Goal: Task Accomplishment & Management: Use online tool/utility

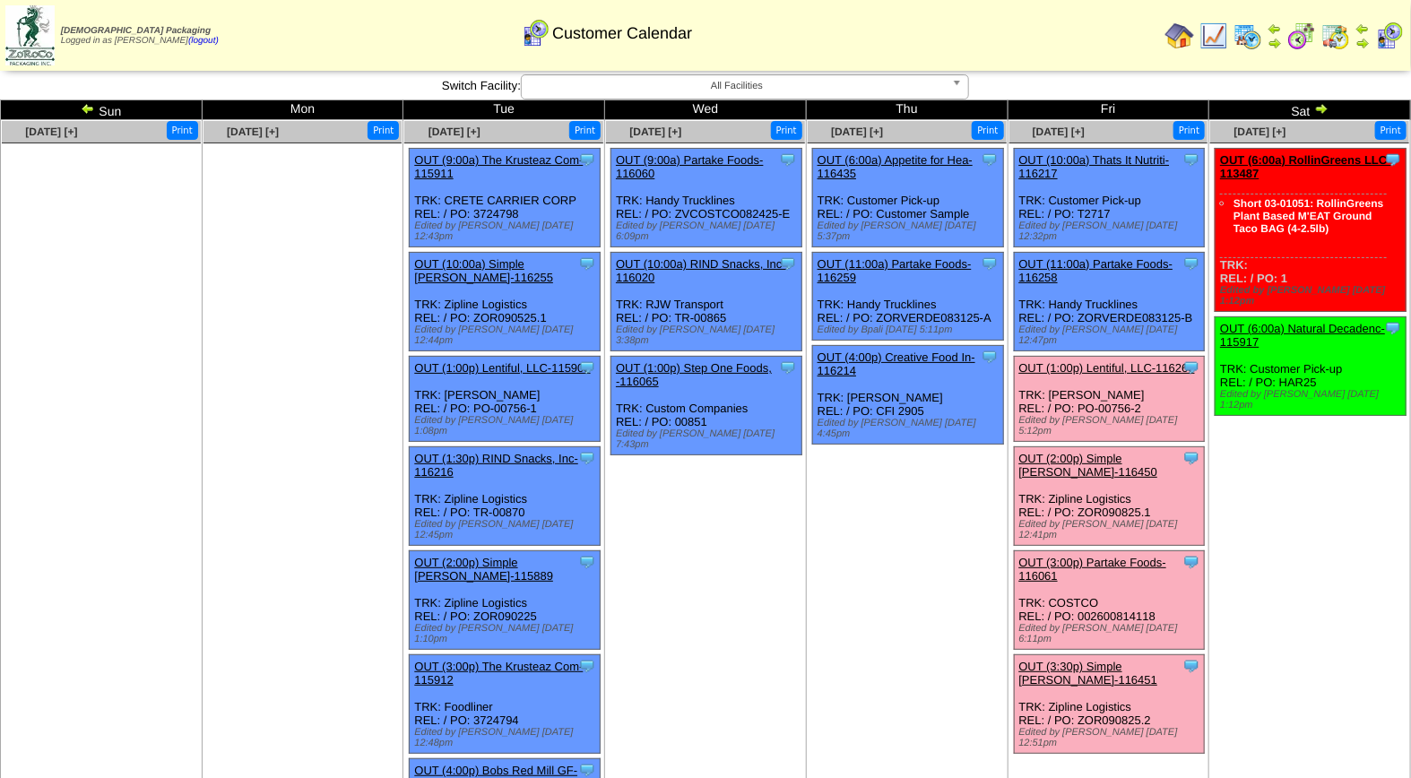
click at [1128, 452] on link "OUT (2:00p) Simple [PERSON_NAME]-116450" at bounding box center [1088, 465] width 139 height 27
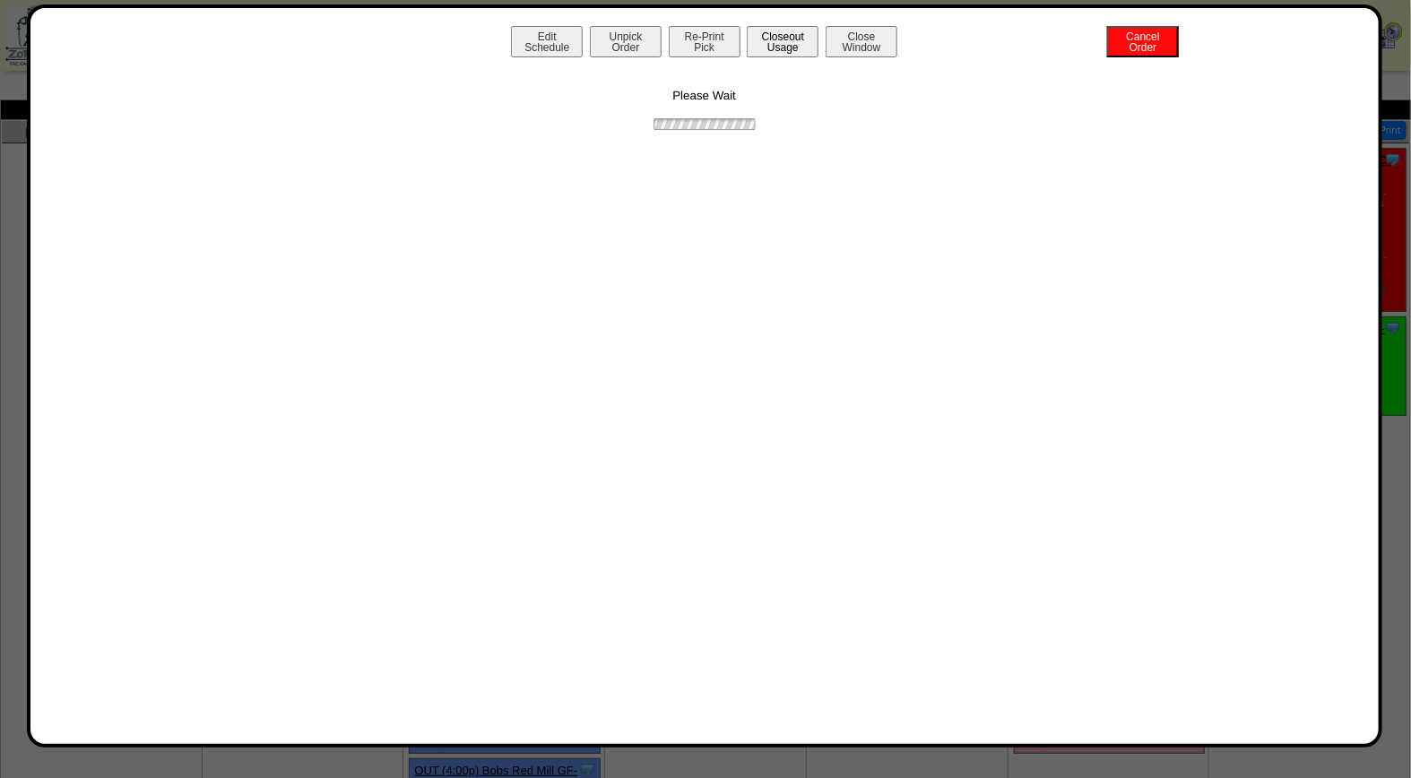
click at [793, 54] on button "Closeout Usage" at bounding box center [783, 41] width 72 height 31
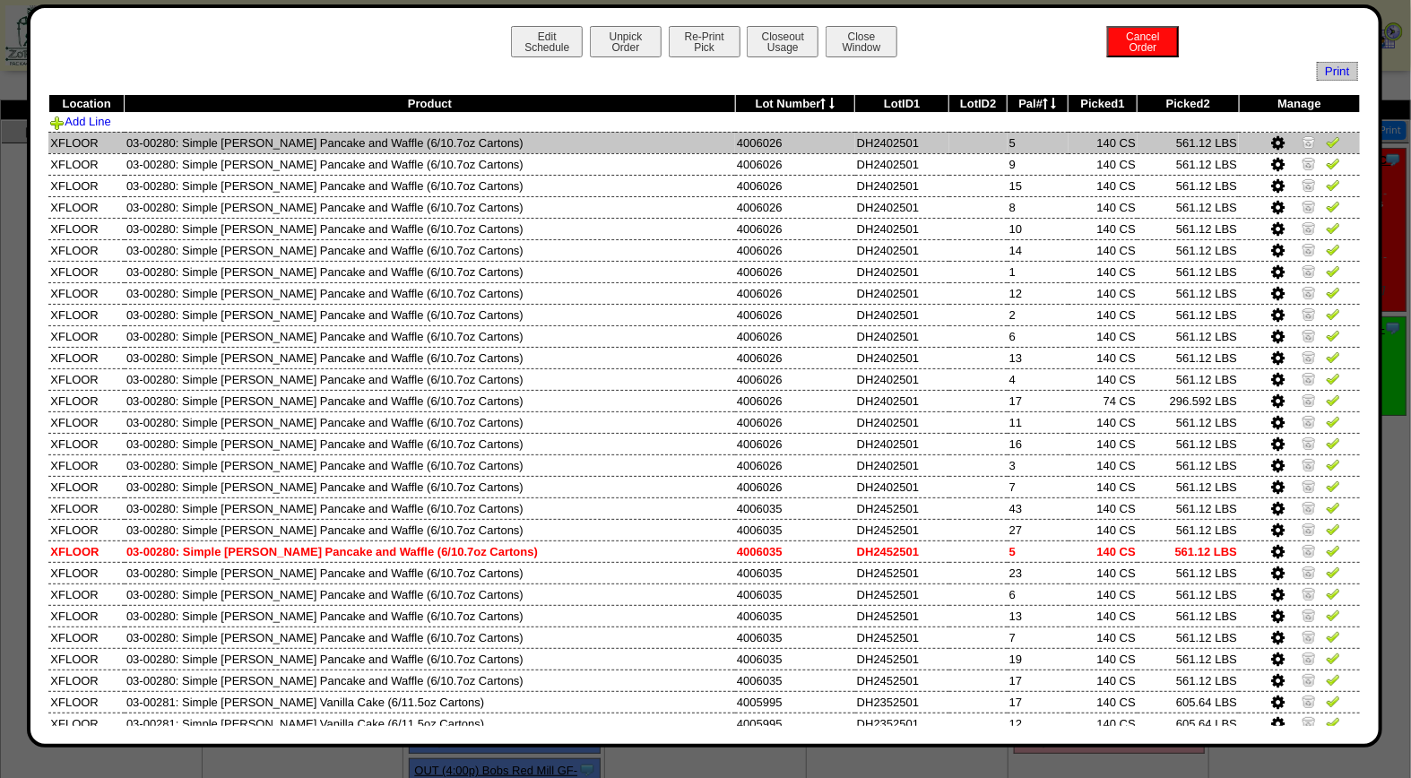
click at [1326, 141] on img at bounding box center [1333, 141] width 14 height 14
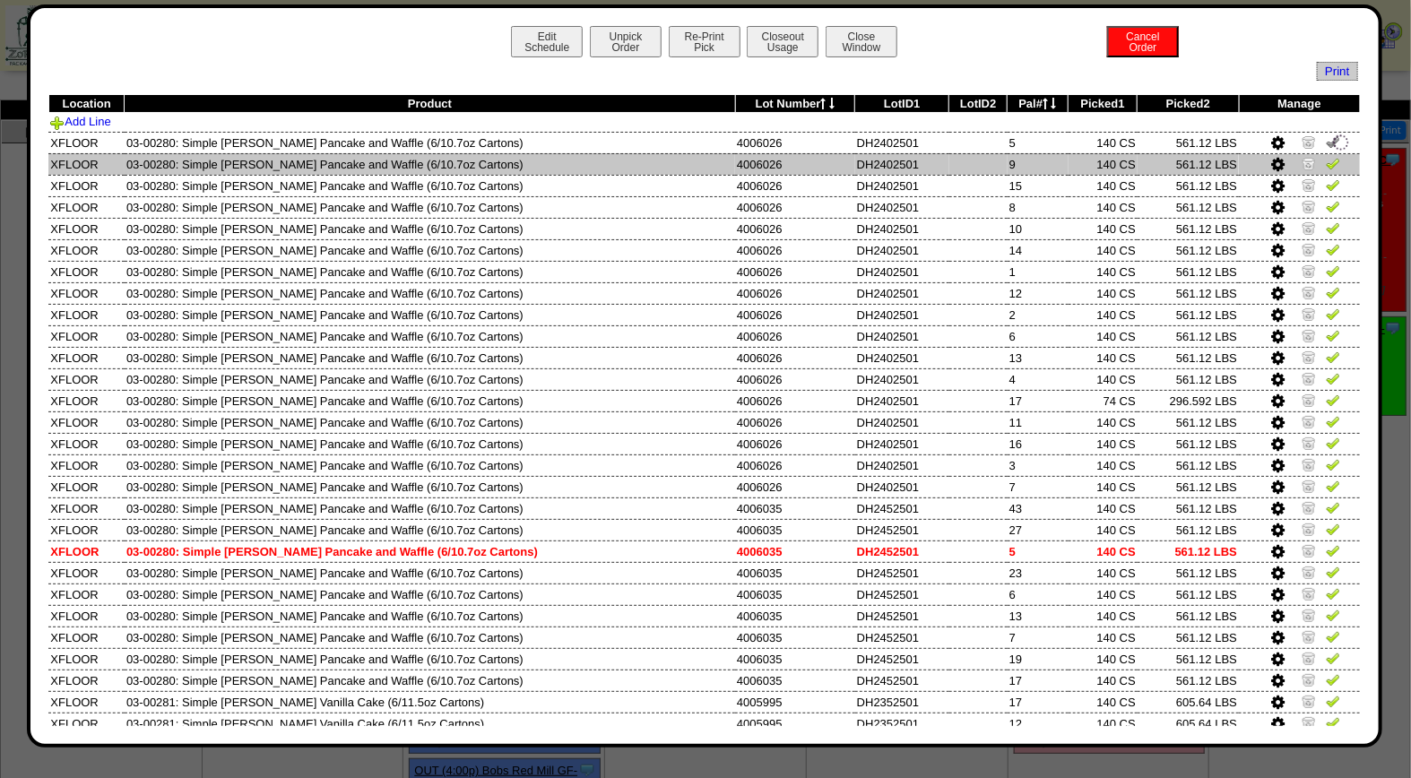
click at [1326, 165] on img at bounding box center [1333, 163] width 14 height 14
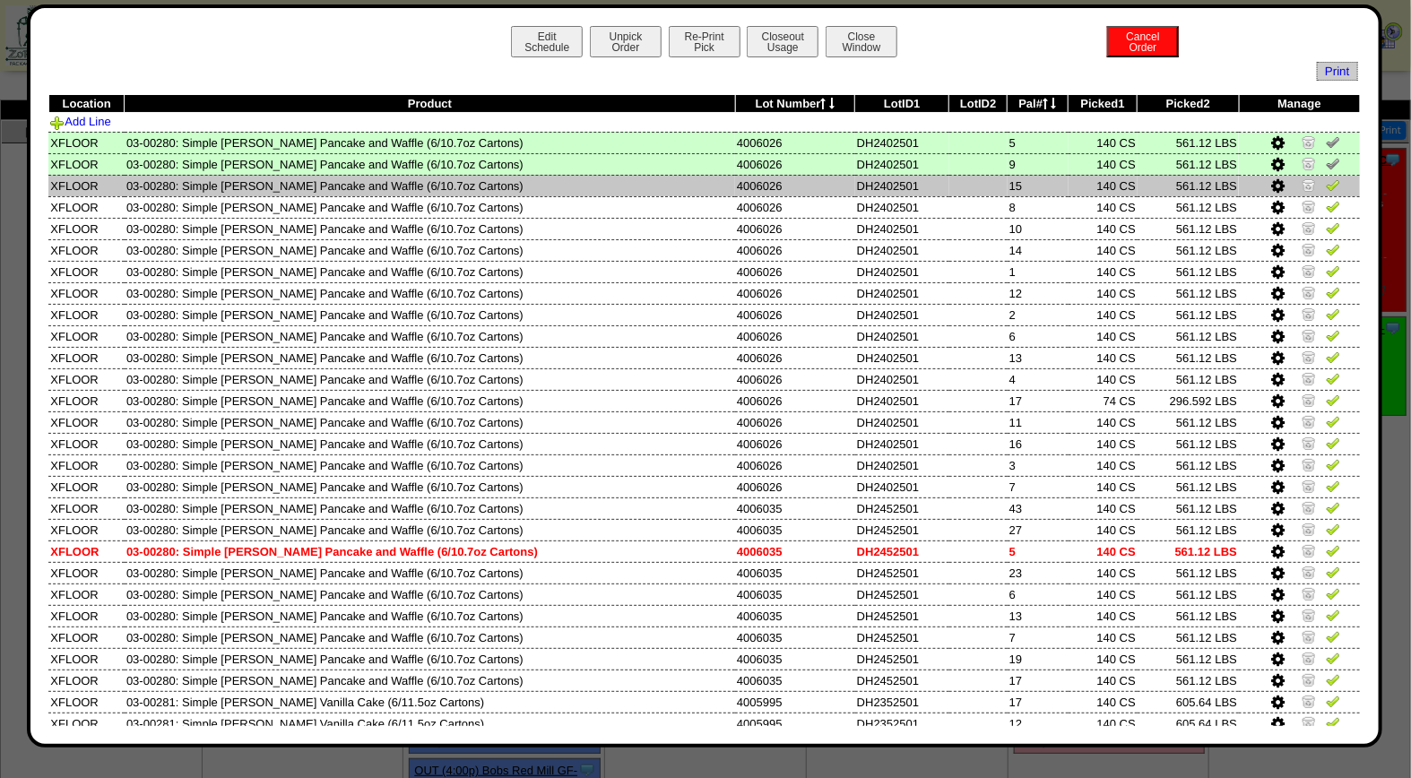
click at [1326, 183] on img at bounding box center [1333, 184] width 14 height 14
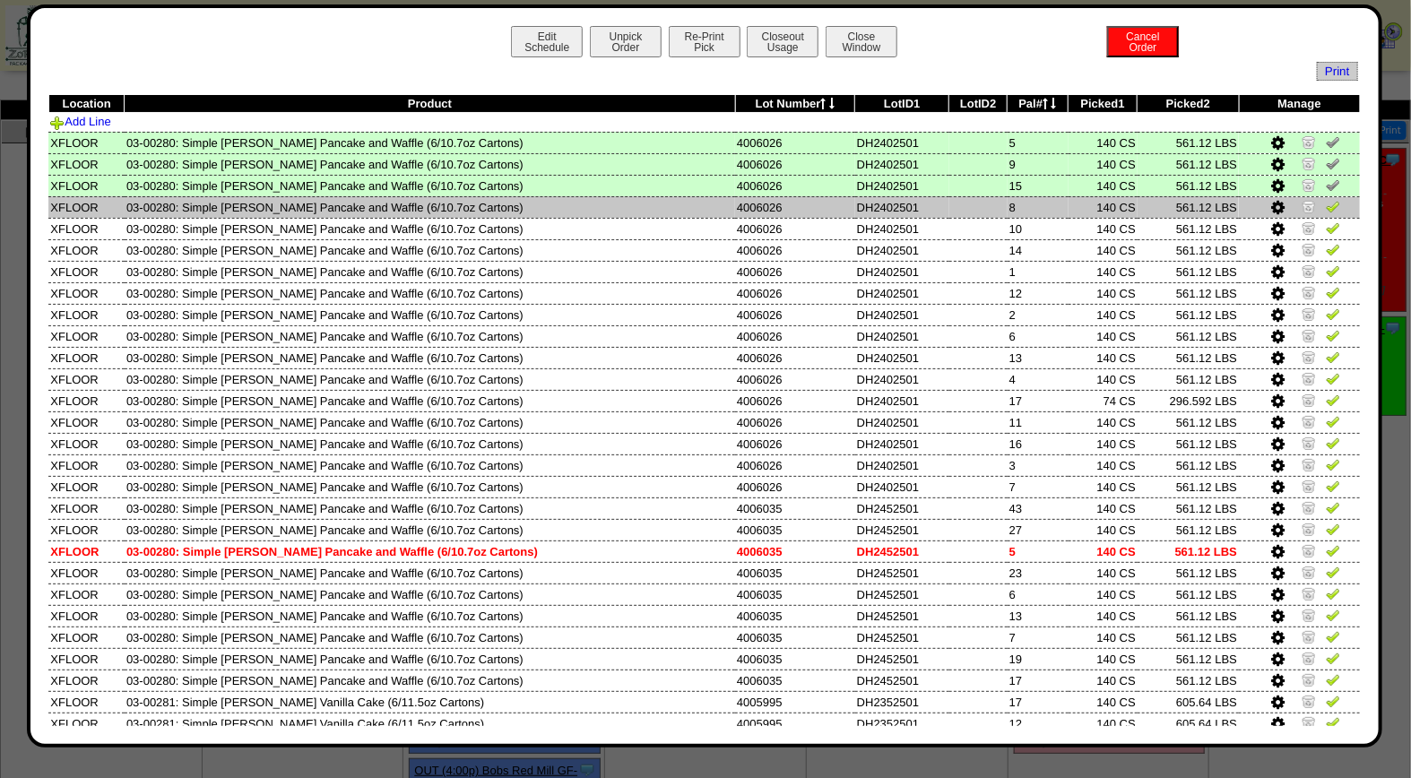
click at [1326, 207] on img at bounding box center [1333, 206] width 14 height 14
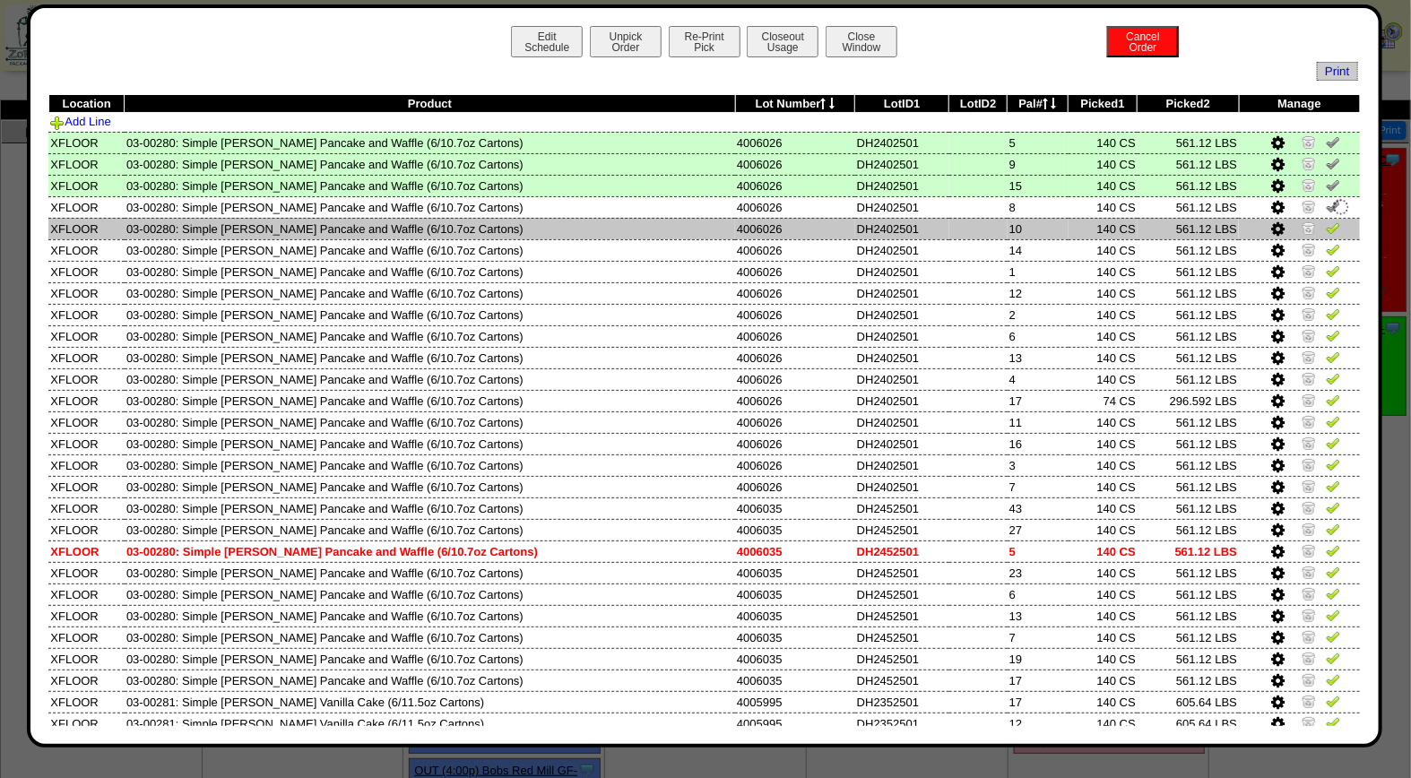
click at [1326, 220] on img at bounding box center [1333, 227] width 14 height 14
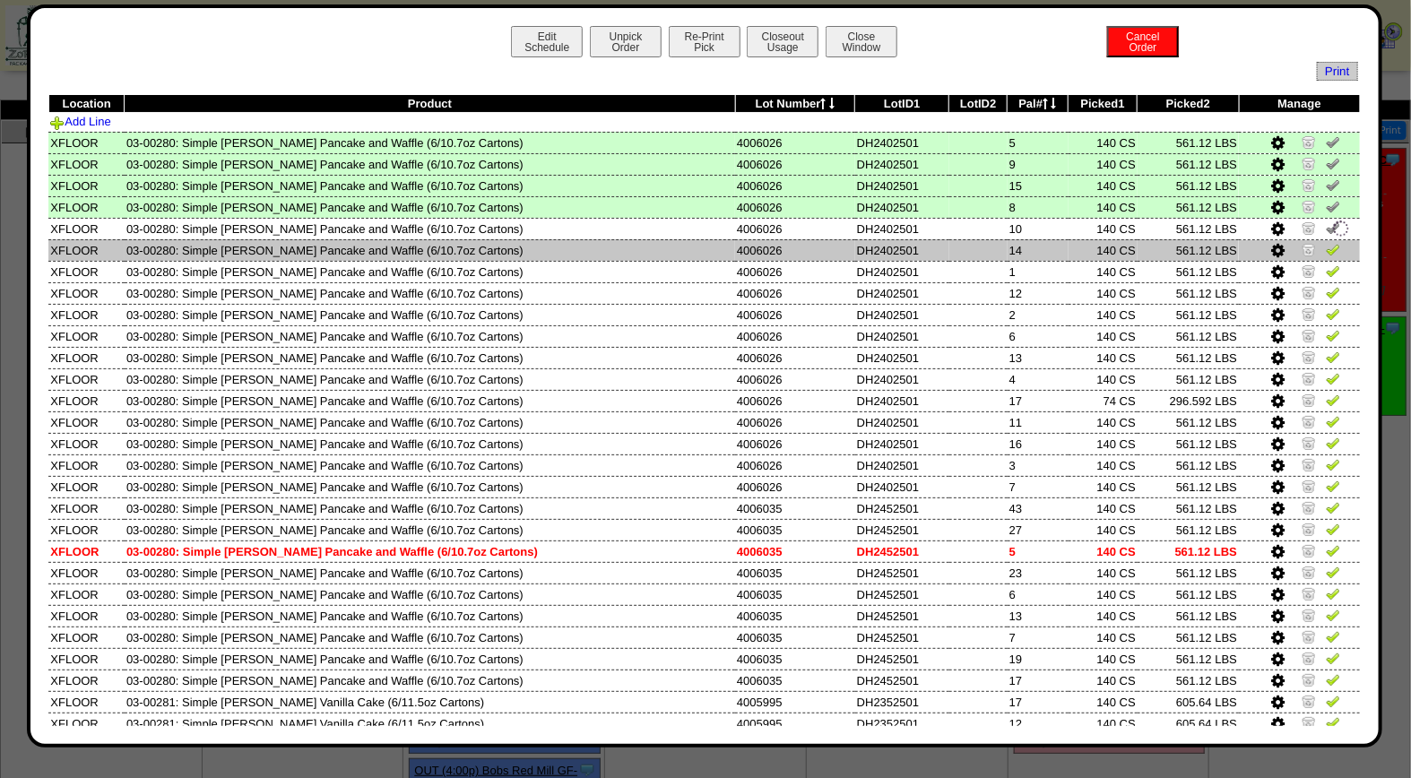
click at [1326, 246] on img at bounding box center [1333, 249] width 14 height 14
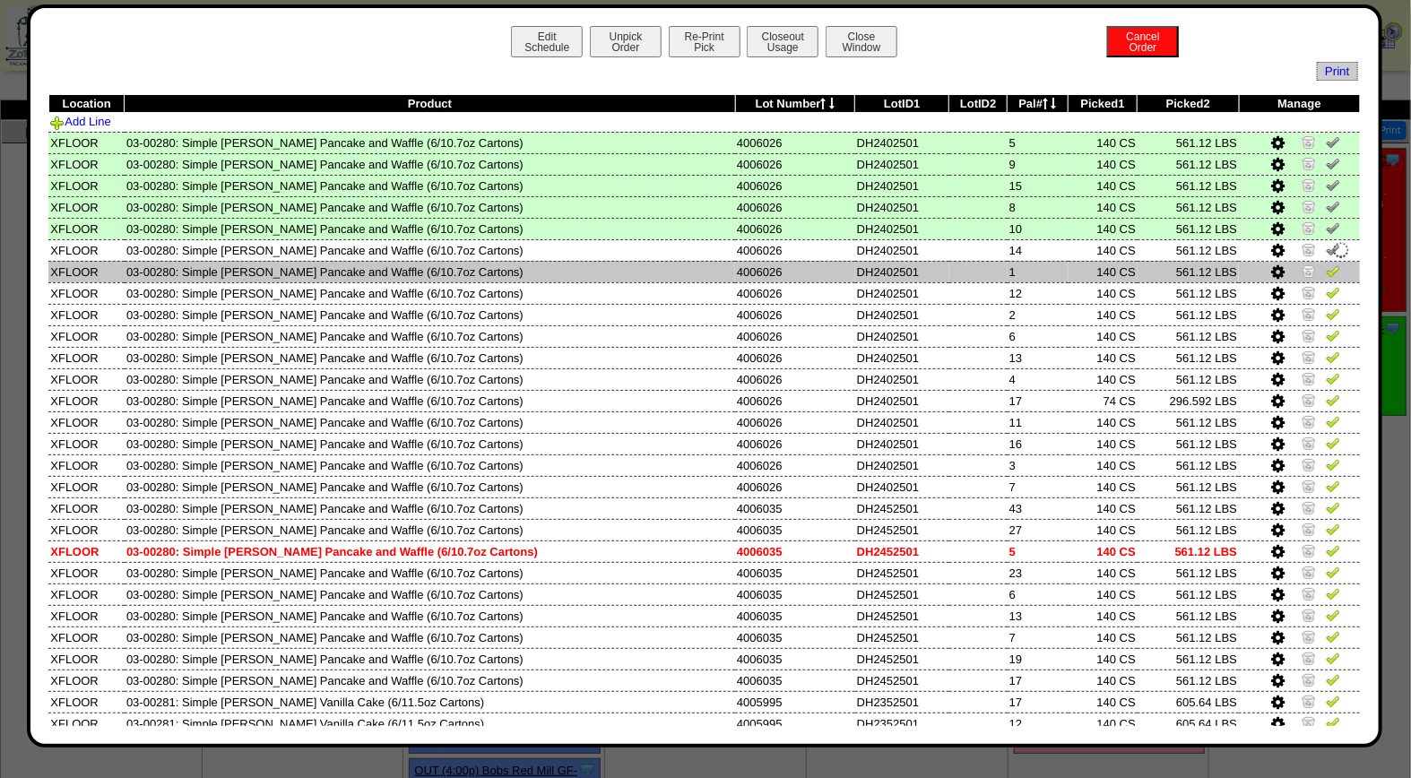
click at [1326, 267] on img at bounding box center [1333, 271] width 14 height 14
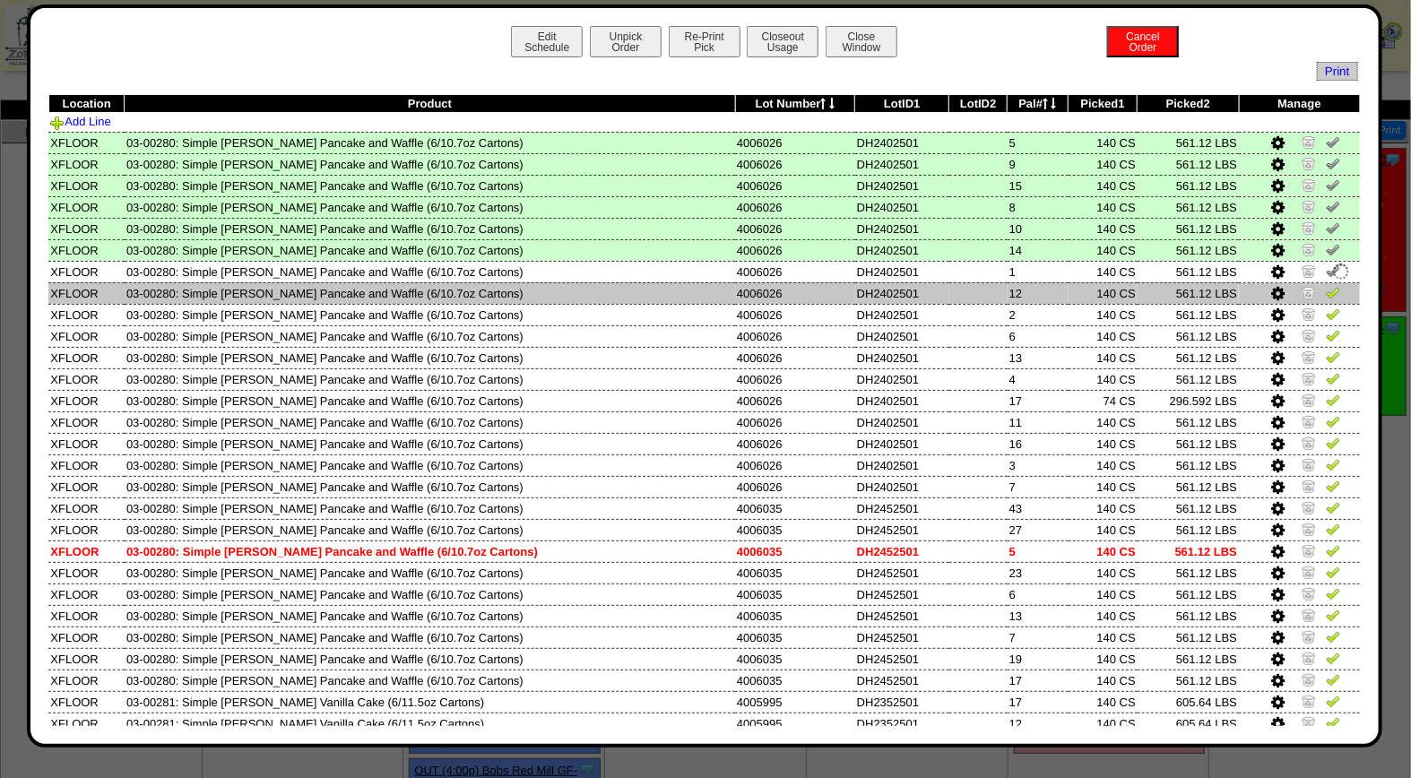
click at [1326, 288] on img at bounding box center [1333, 292] width 14 height 14
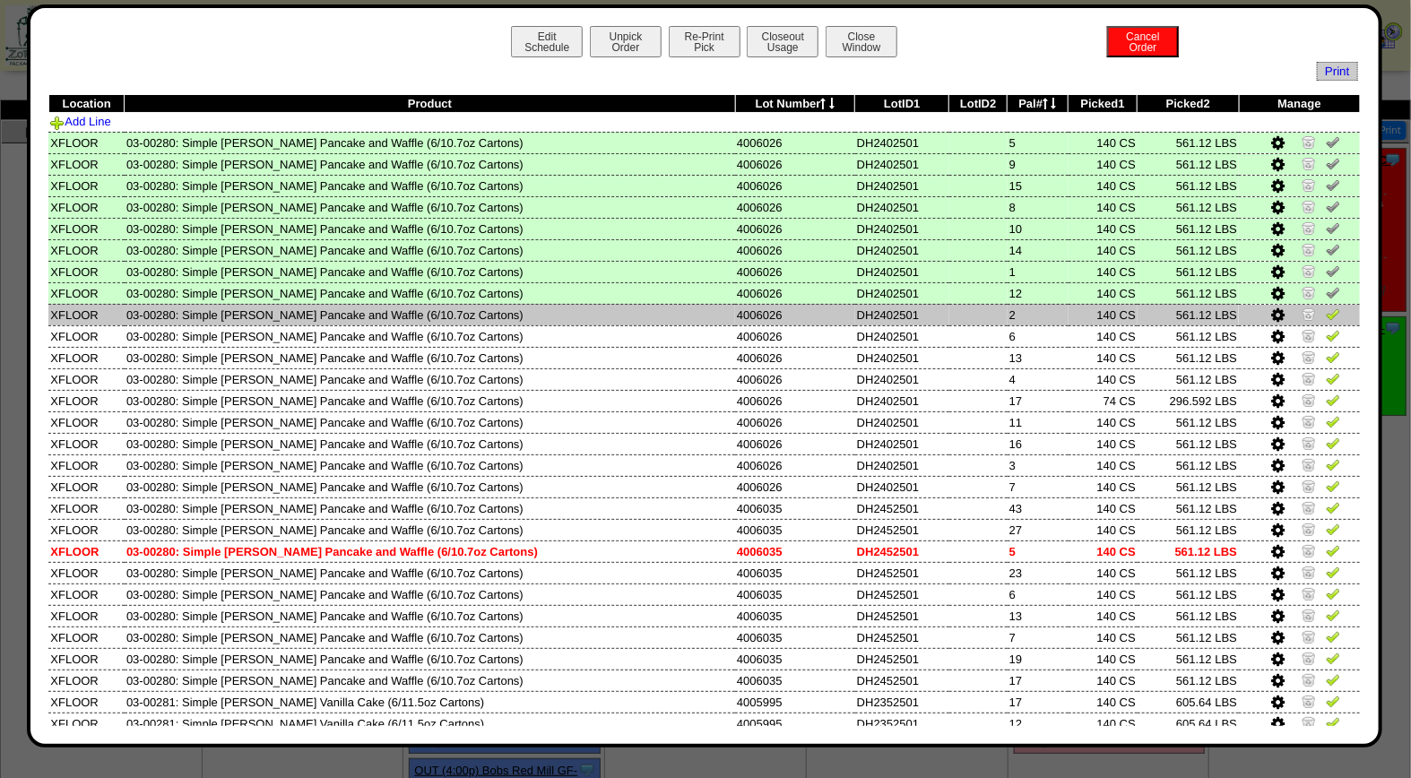
click at [1326, 316] on img at bounding box center [1333, 314] width 14 height 14
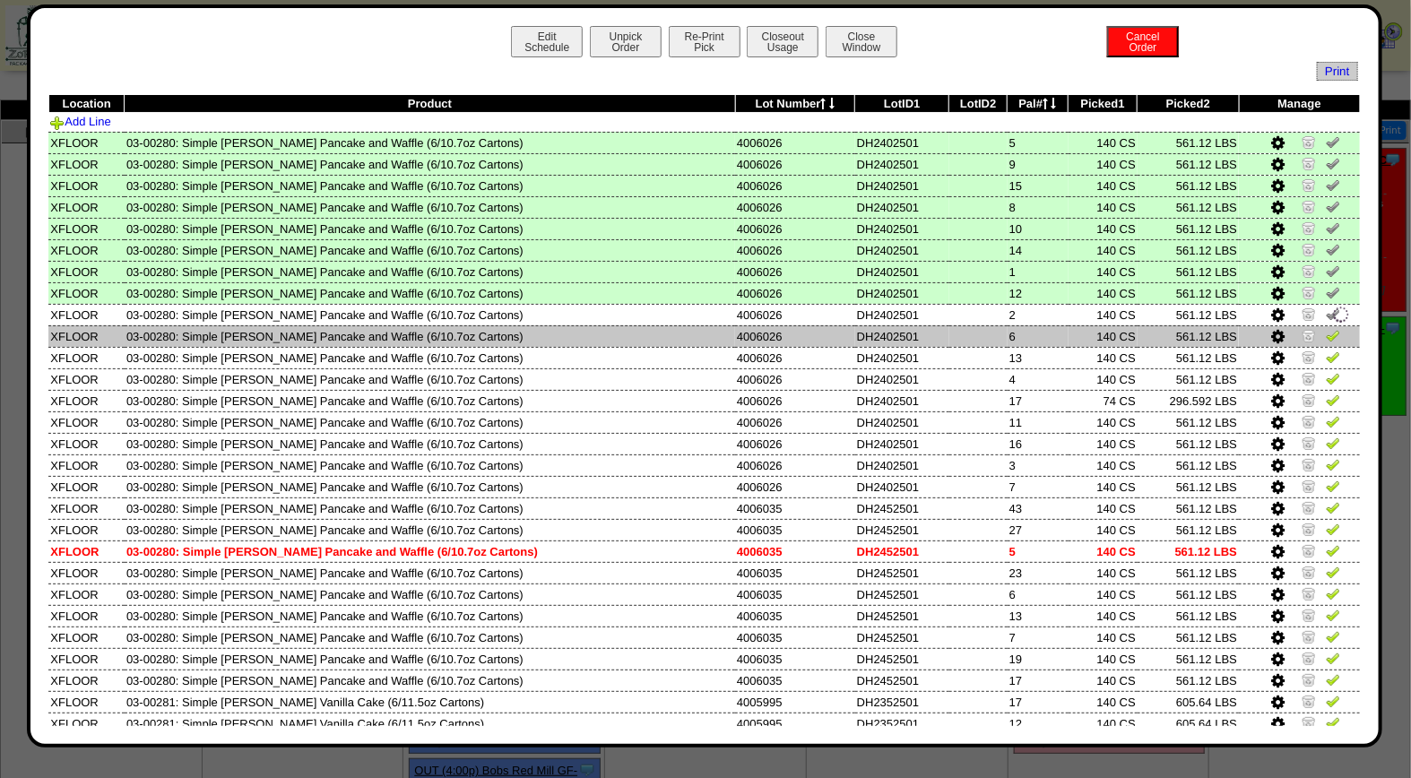
click at [1326, 330] on img at bounding box center [1333, 335] width 14 height 14
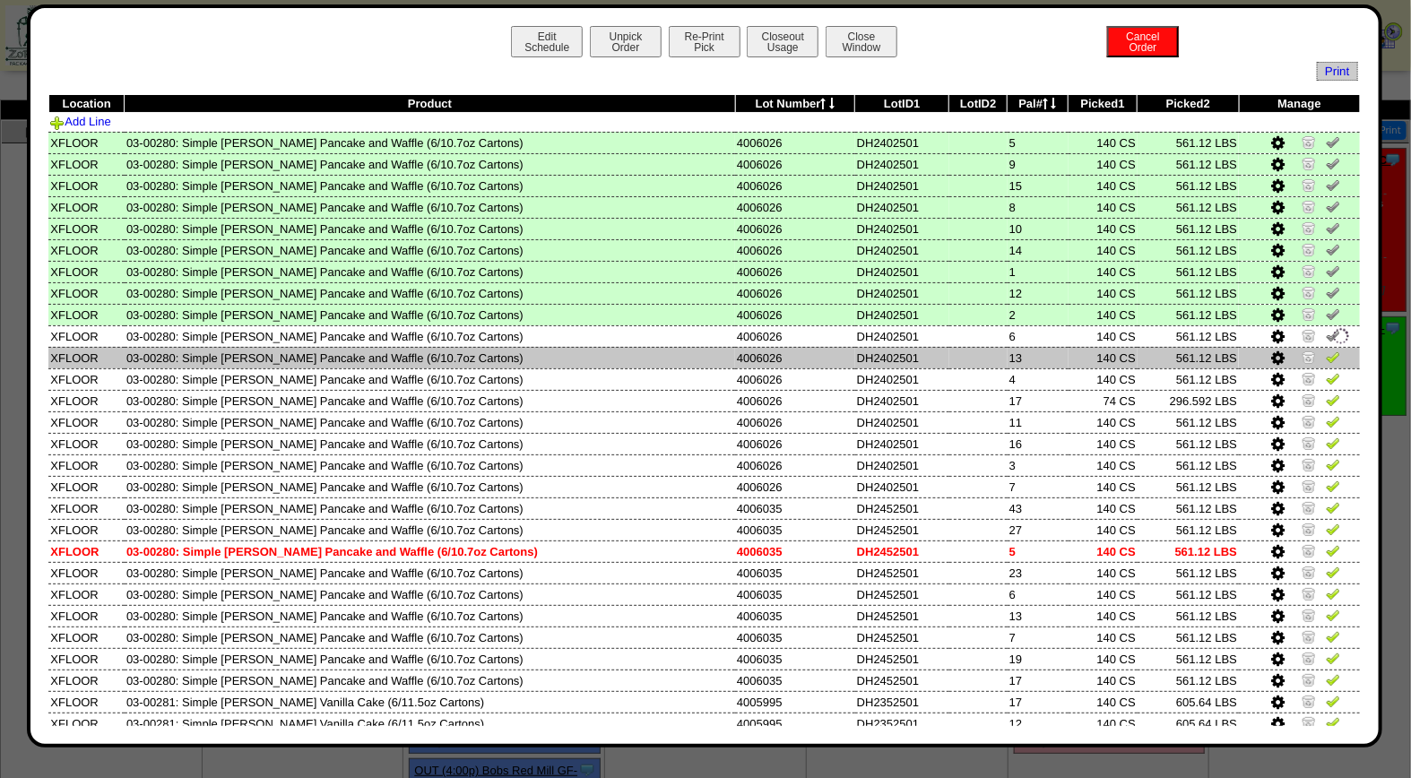
click at [1326, 350] on img at bounding box center [1333, 357] width 14 height 14
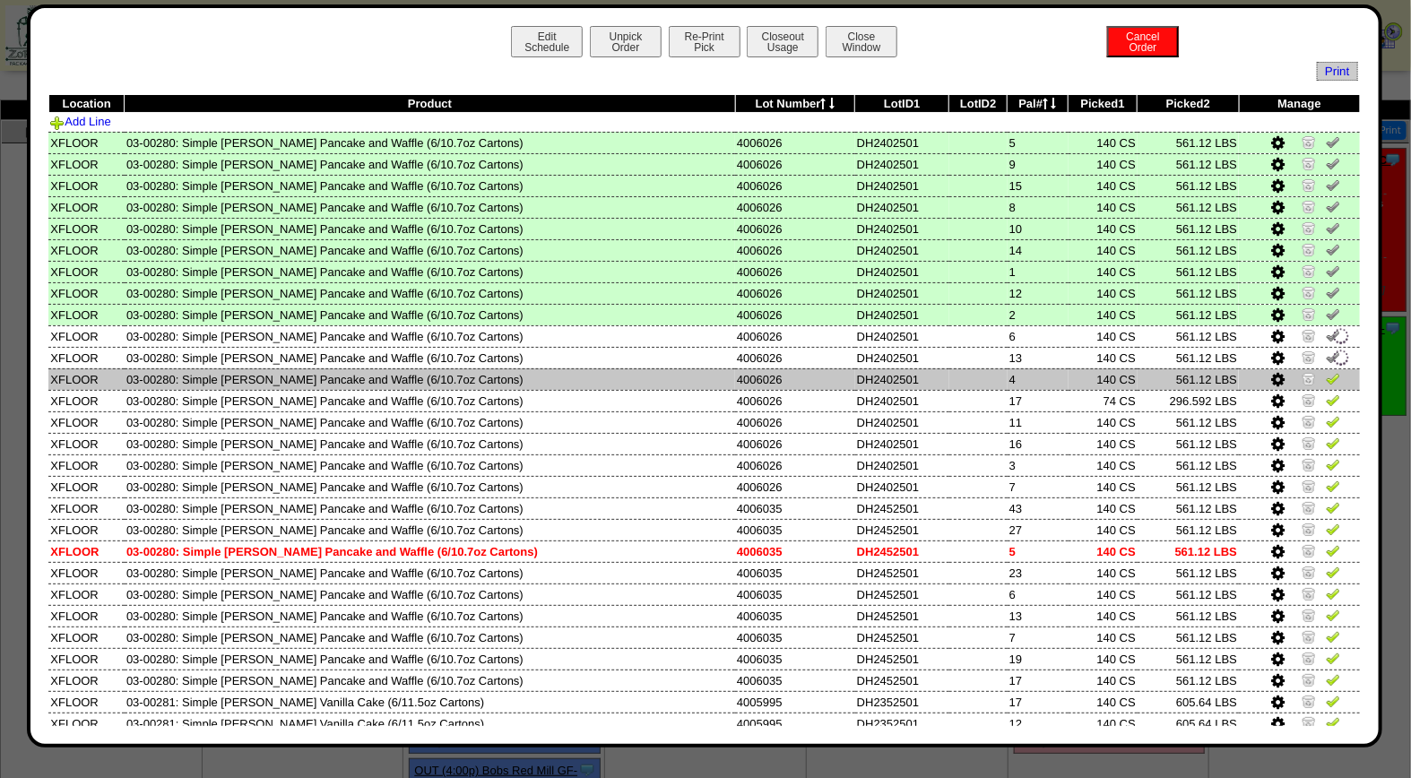
click at [1326, 371] on img at bounding box center [1333, 378] width 14 height 14
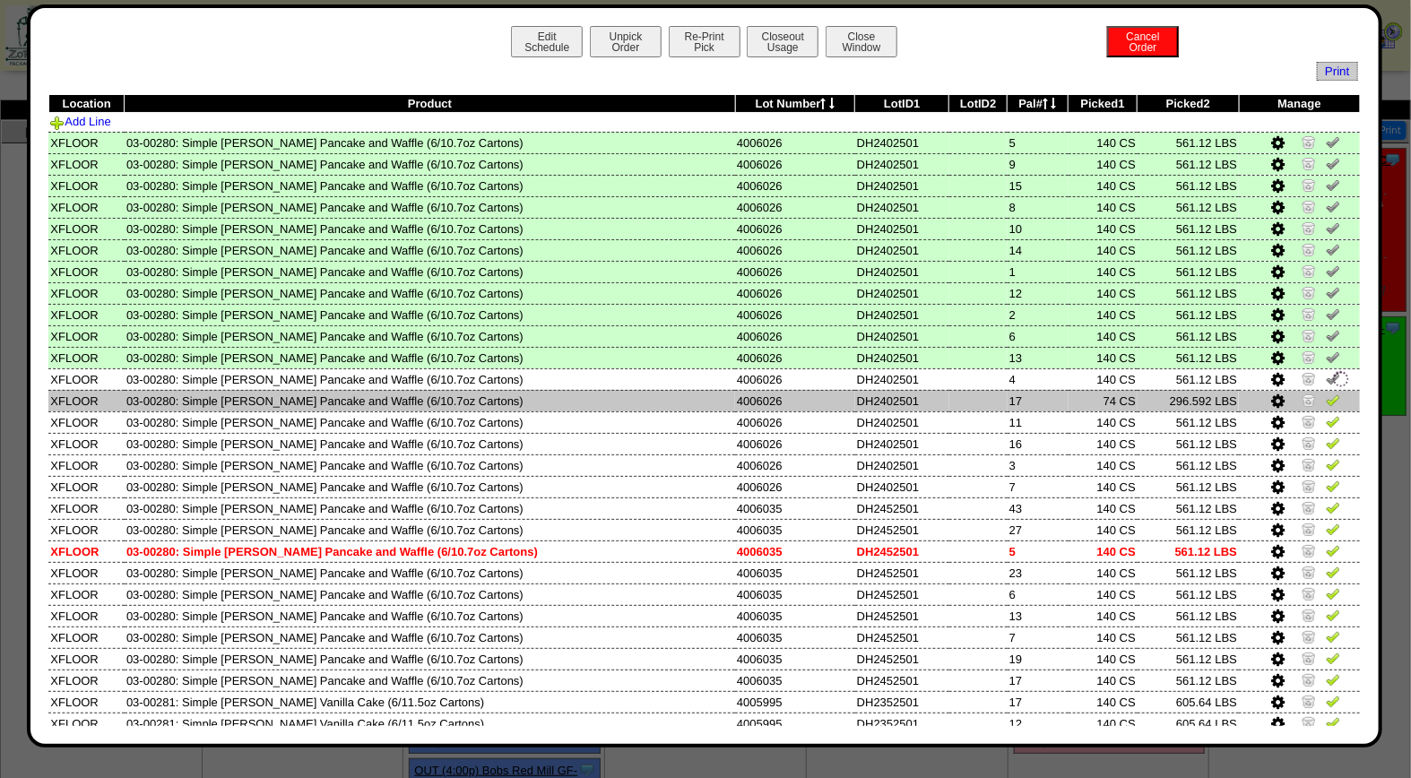
click at [1326, 394] on img at bounding box center [1333, 400] width 14 height 14
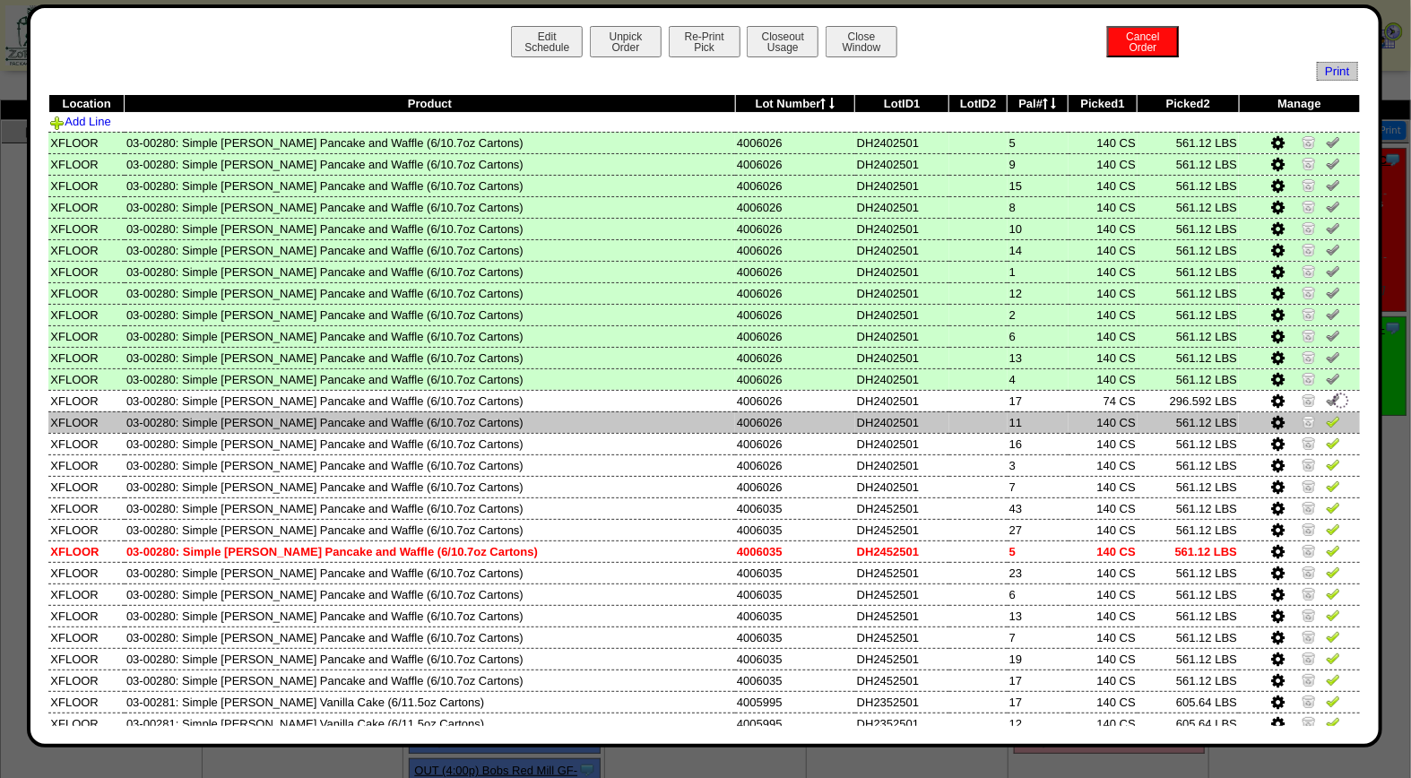
click at [1326, 418] on img at bounding box center [1333, 421] width 14 height 14
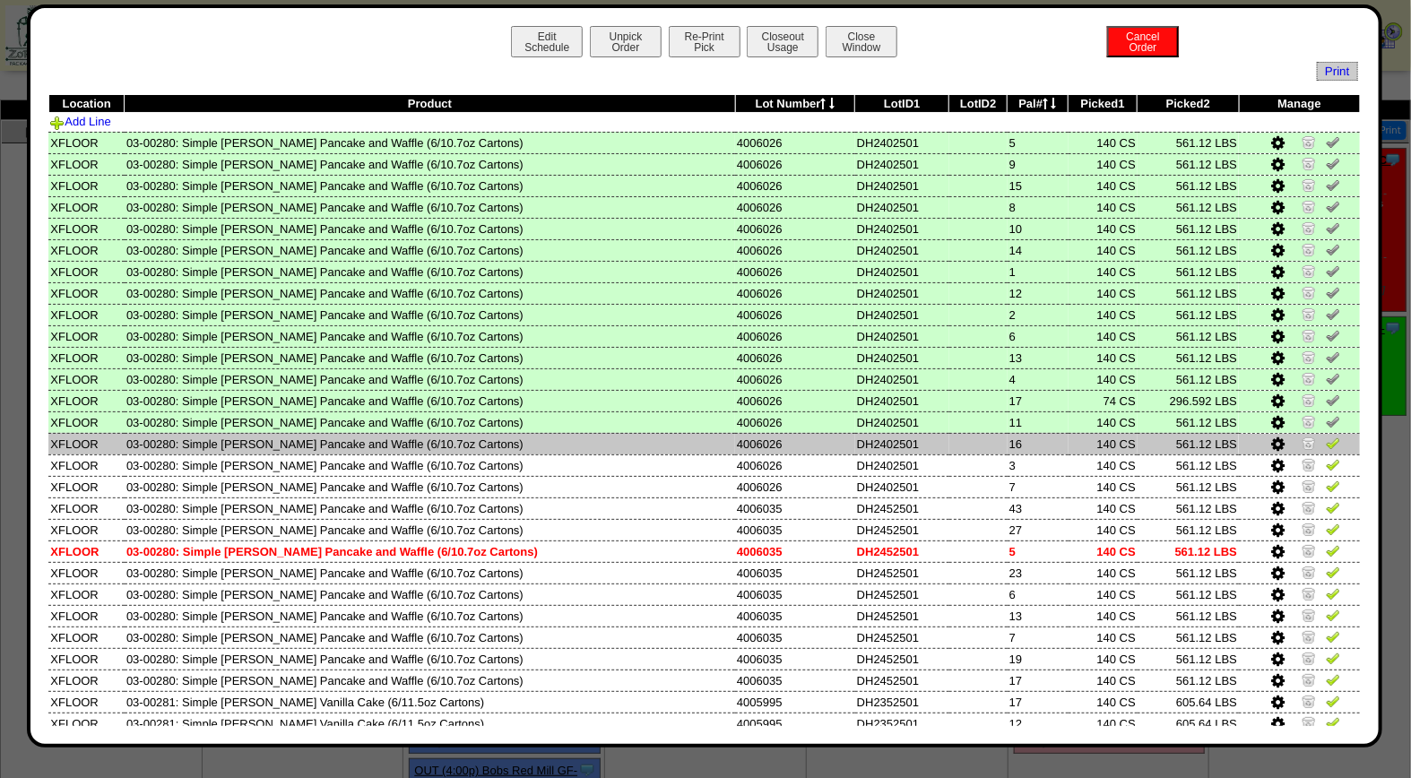
click at [1326, 443] on img at bounding box center [1333, 443] width 14 height 14
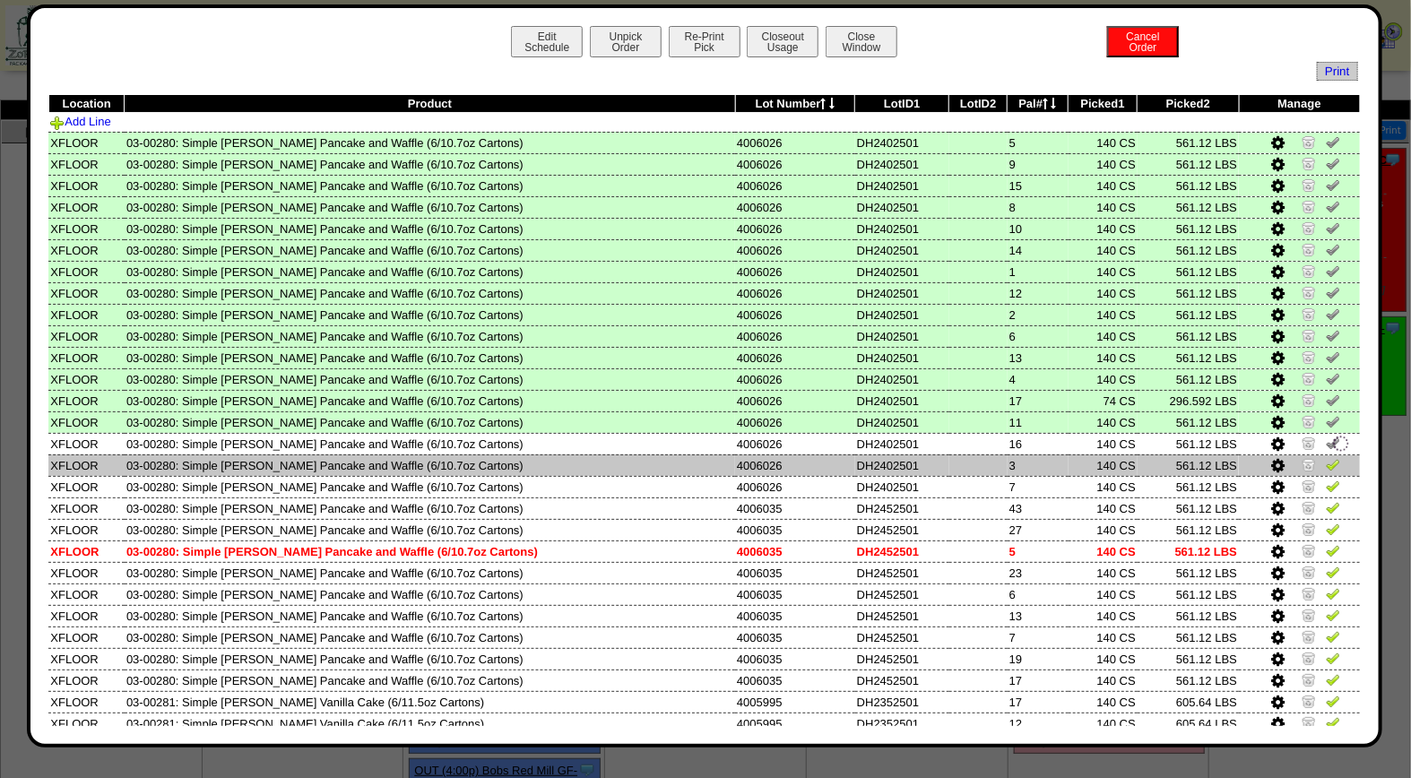
click at [1326, 458] on img at bounding box center [1333, 464] width 14 height 14
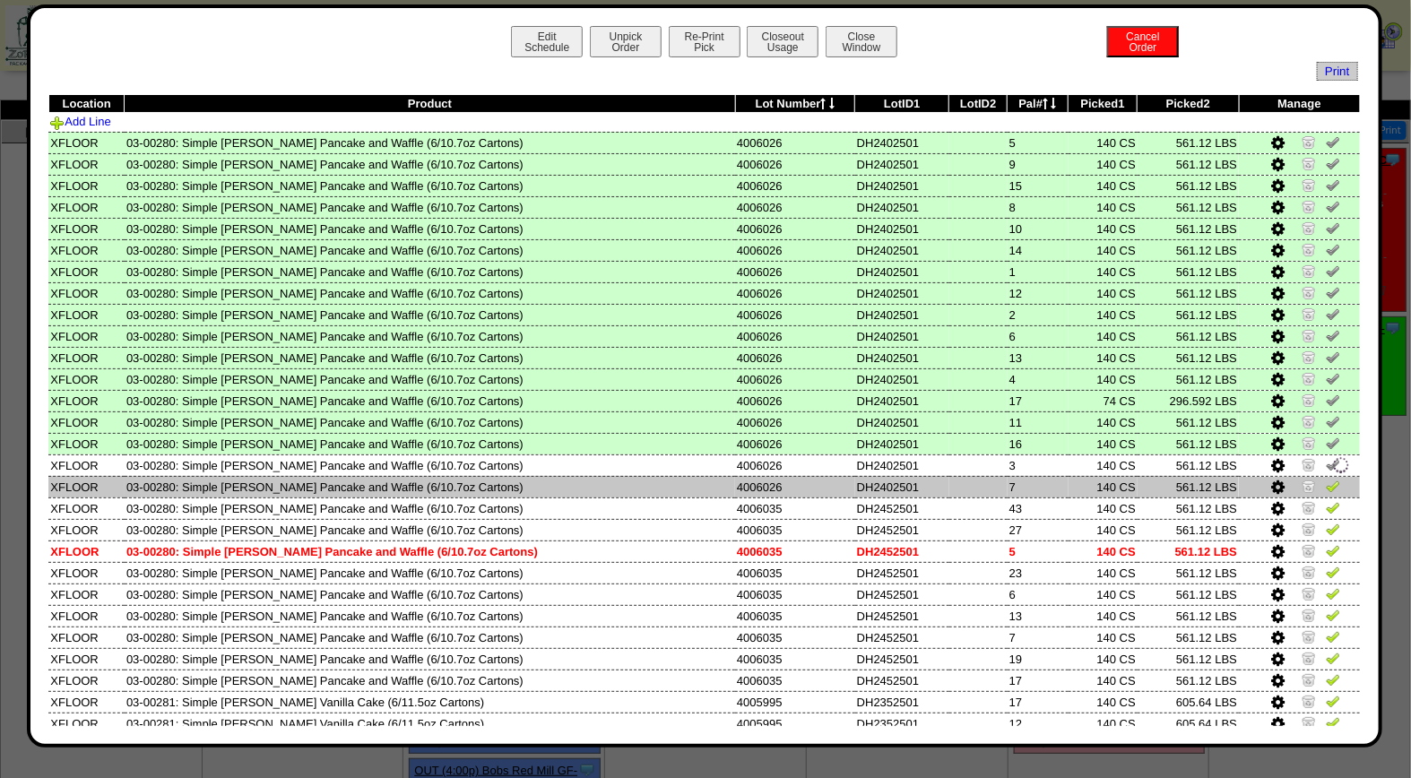
click at [1326, 480] on img at bounding box center [1333, 486] width 14 height 14
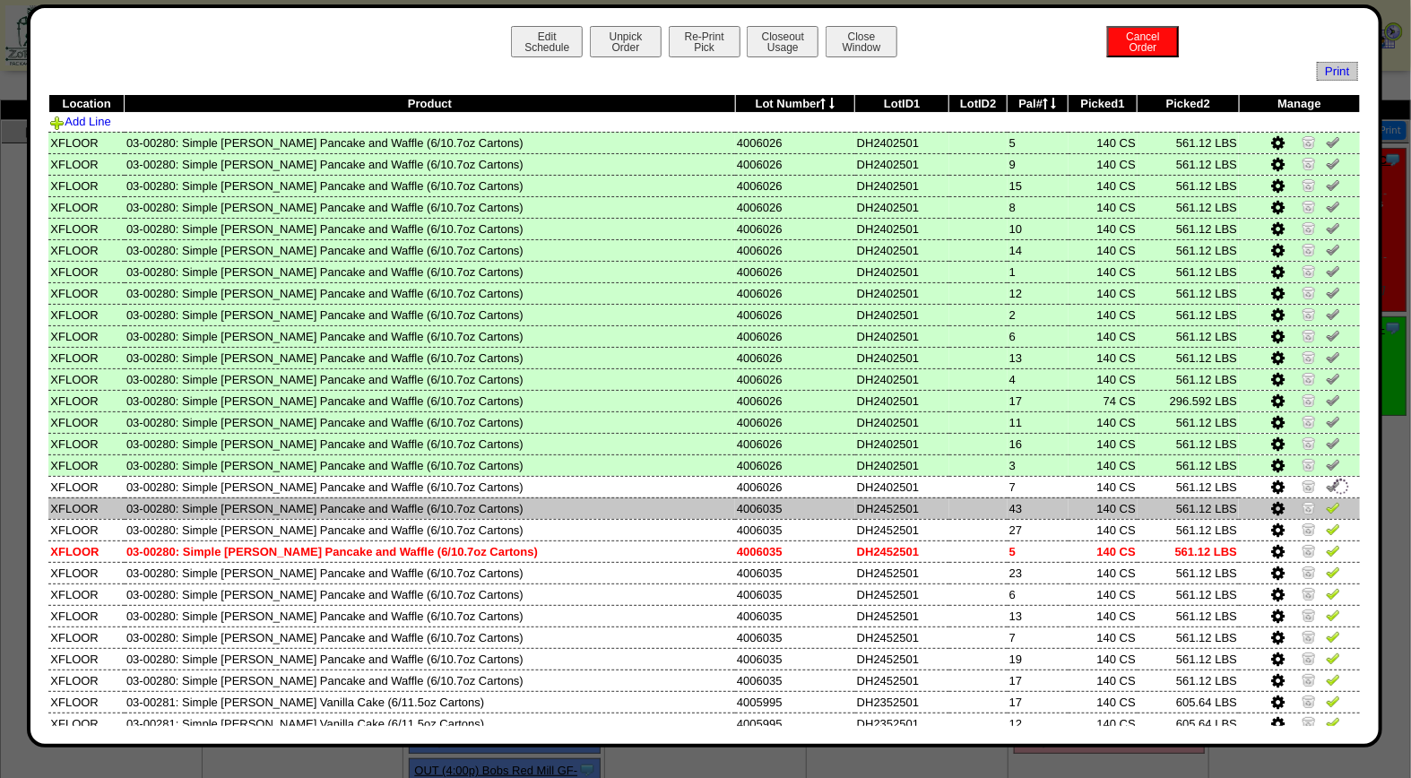
click at [1326, 505] on img at bounding box center [1333, 507] width 14 height 14
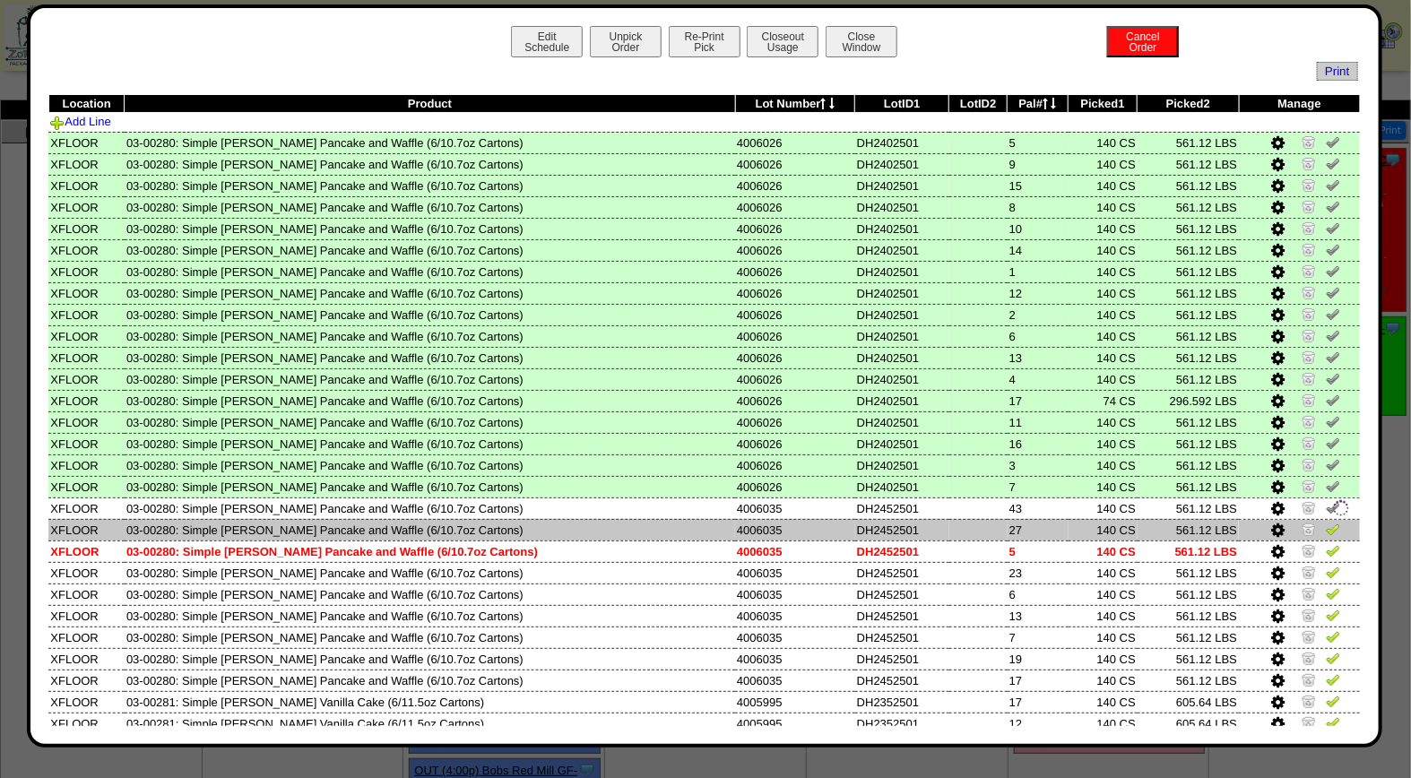
click at [1326, 522] on img at bounding box center [1333, 529] width 14 height 14
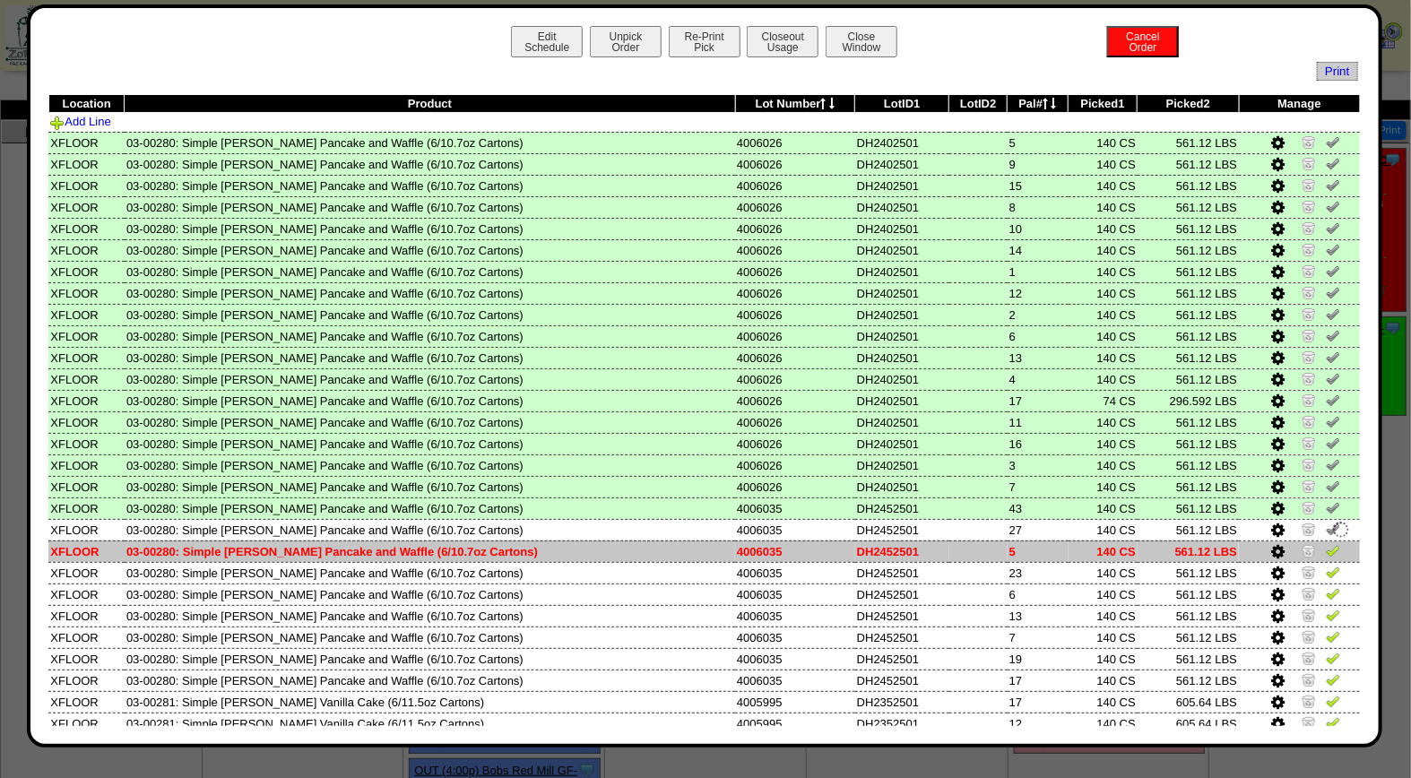
click at [1326, 543] on img at bounding box center [1333, 550] width 14 height 14
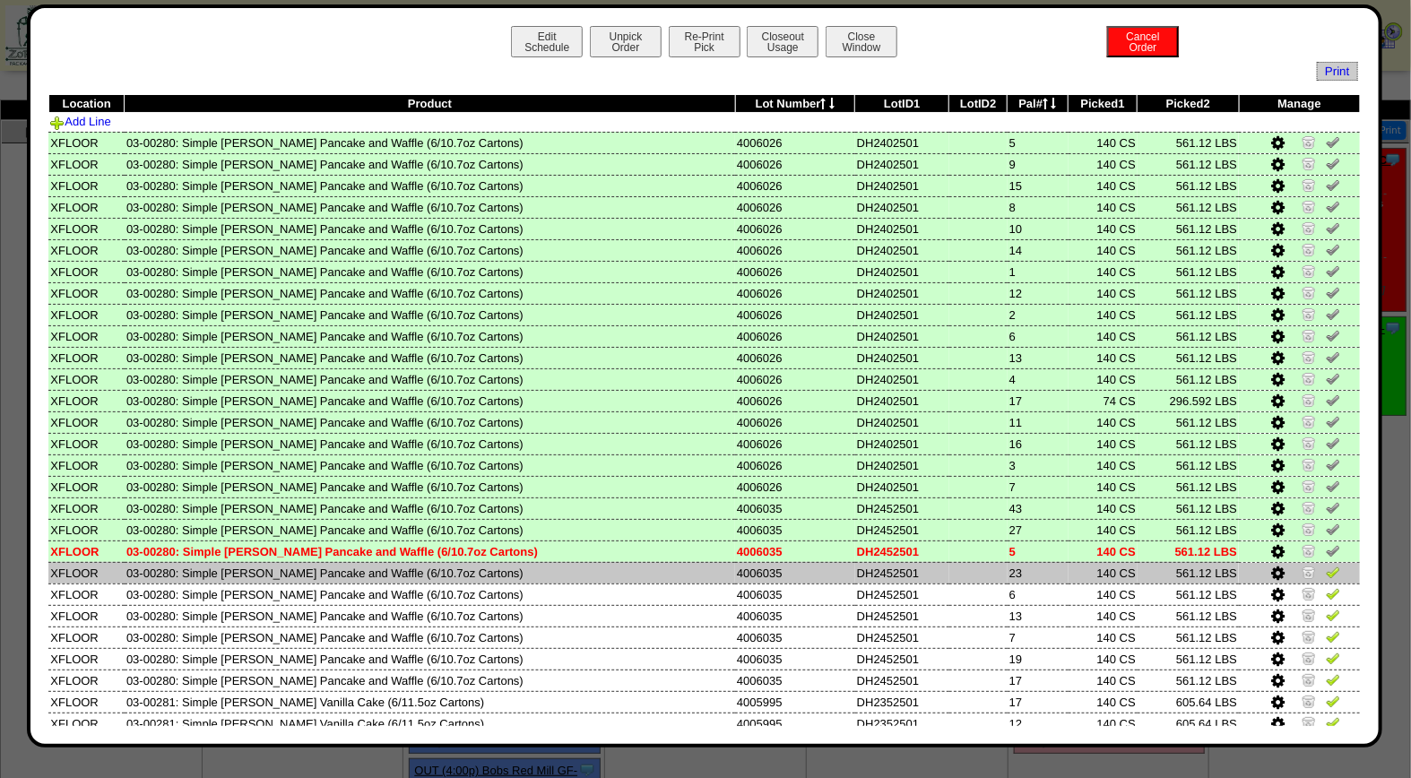
click at [1326, 565] on img at bounding box center [1333, 572] width 14 height 14
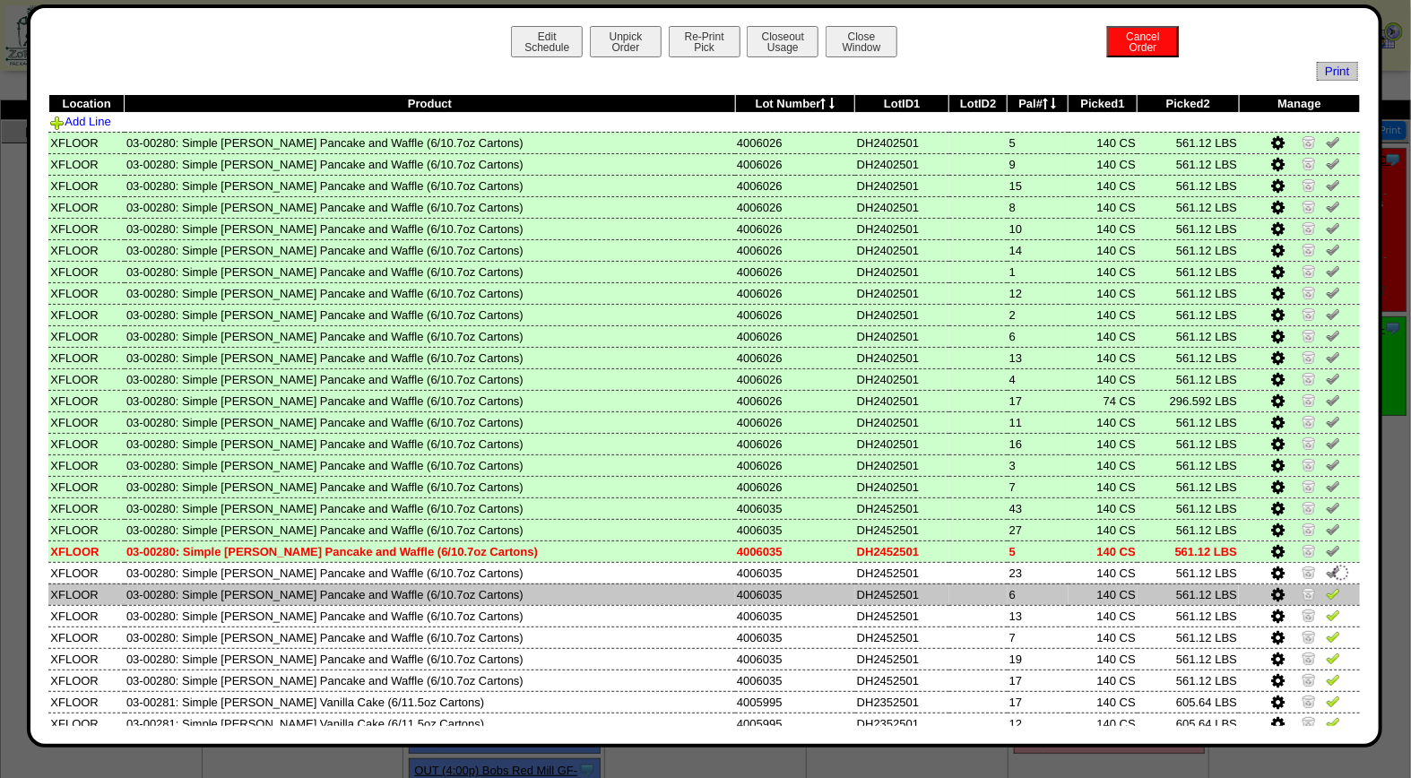
click at [1326, 586] on img at bounding box center [1333, 593] width 14 height 14
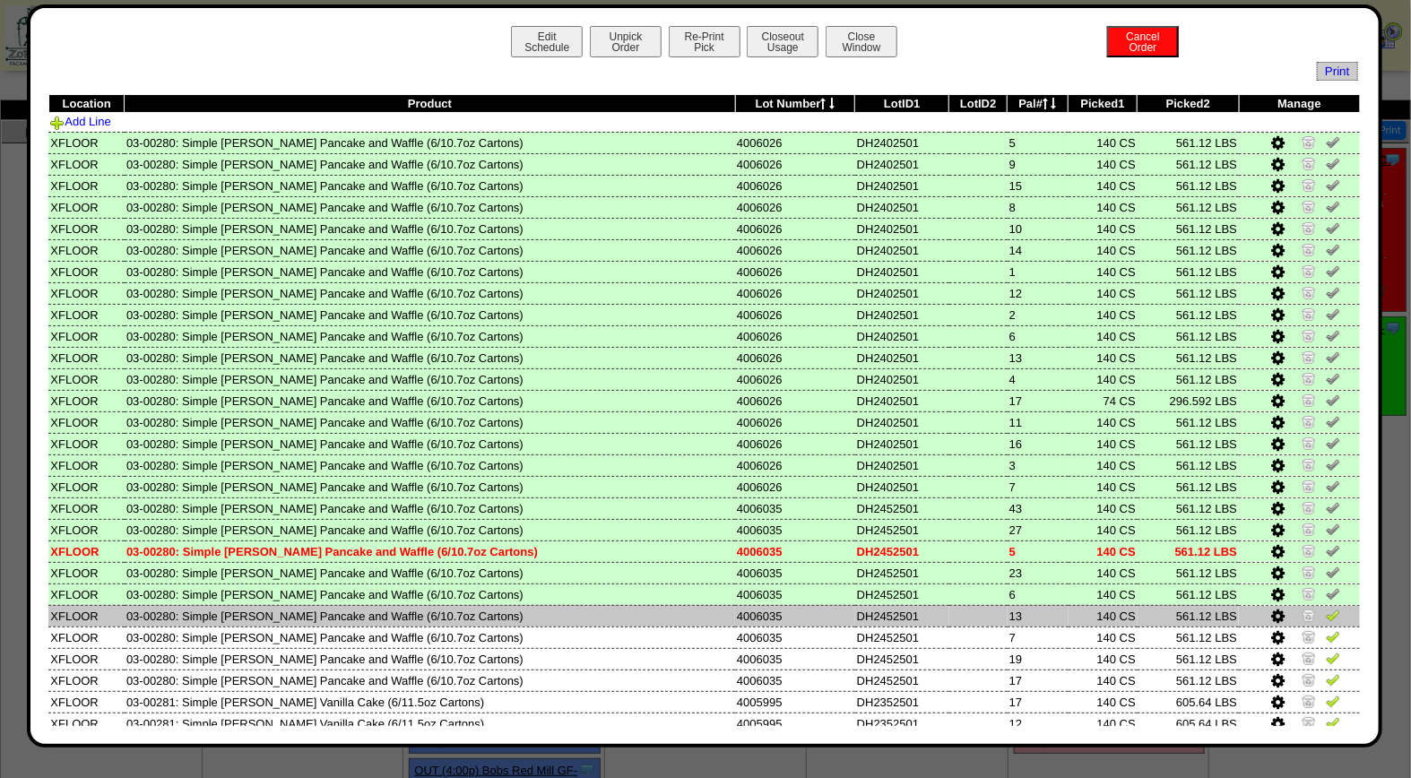
click at [1326, 608] on img at bounding box center [1333, 615] width 14 height 14
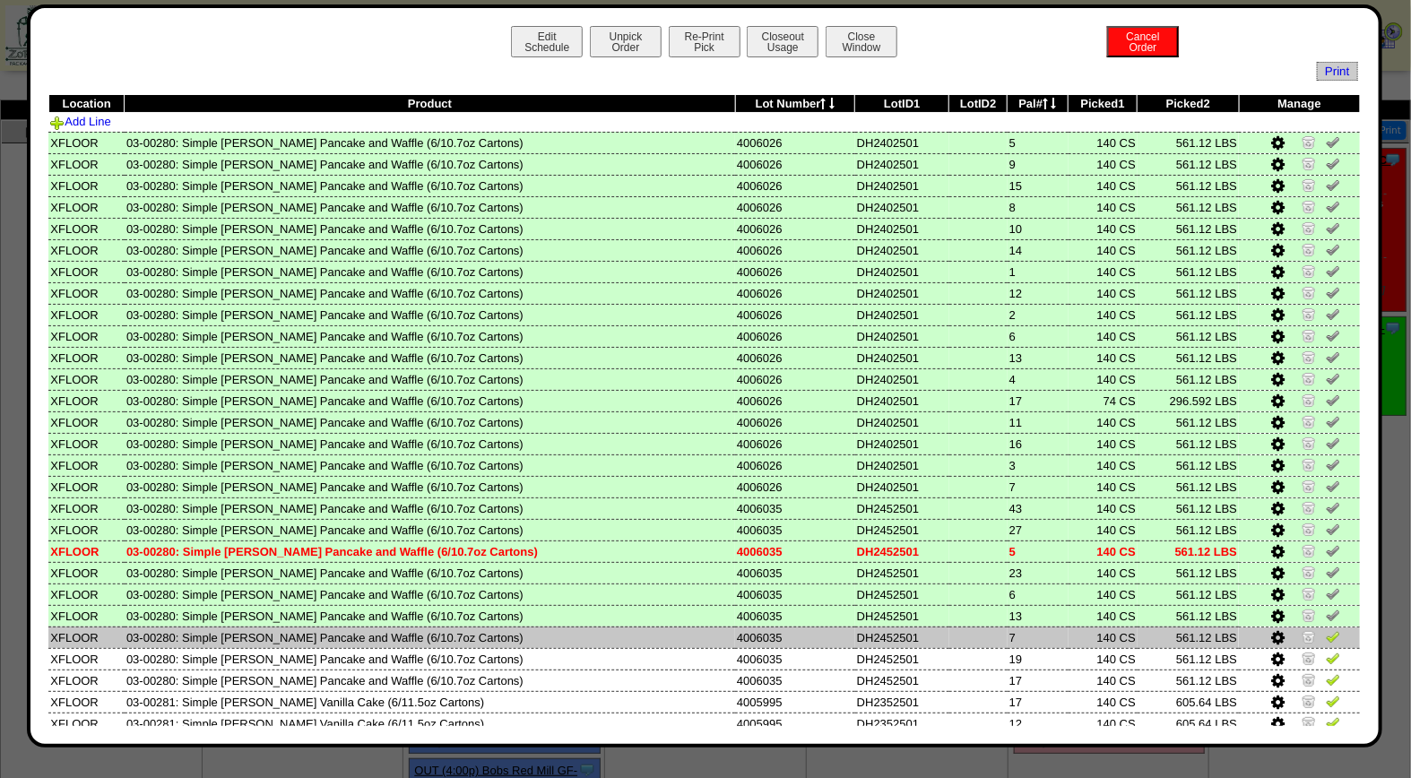
click at [1326, 630] on img at bounding box center [1333, 636] width 14 height 14
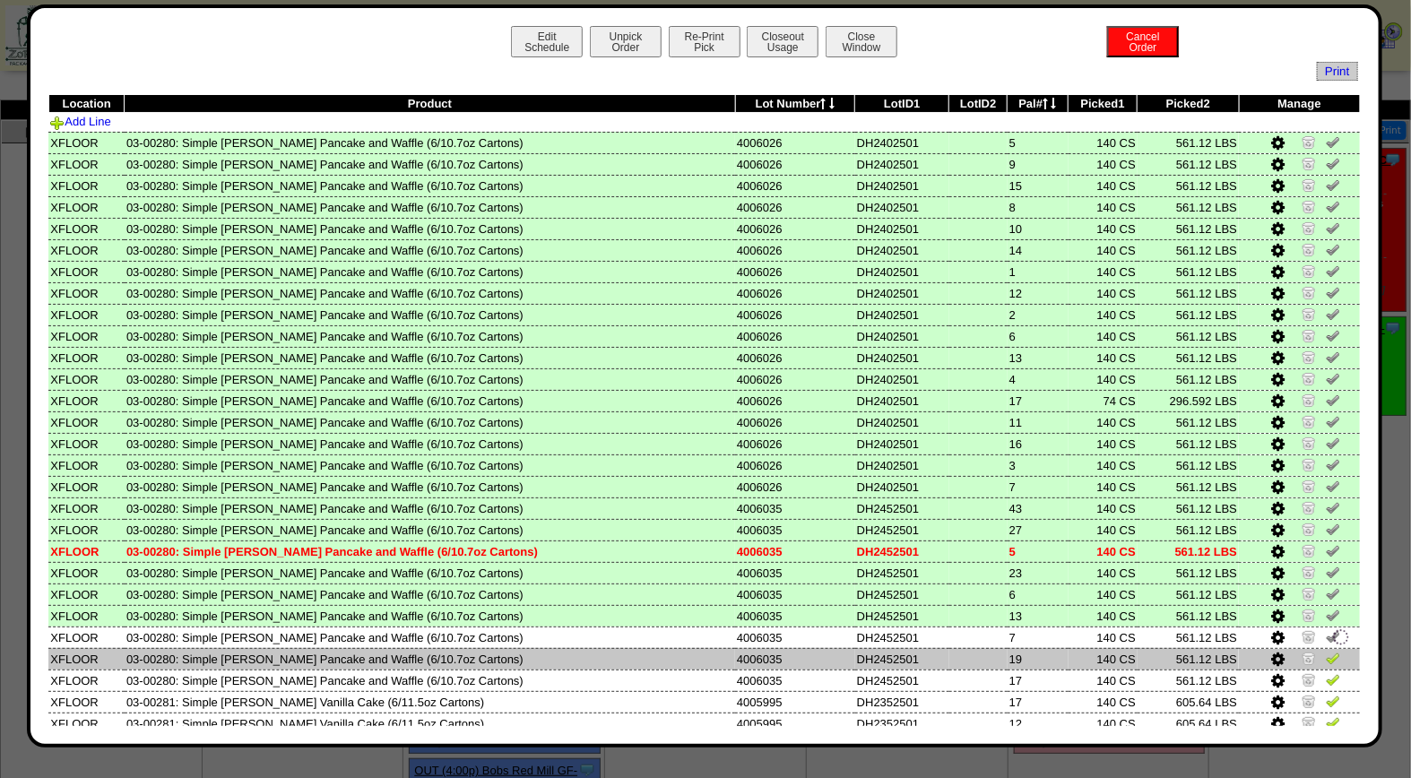
click at [1326, 653] on img at bounding box center [1333, 658] width 14 height 14
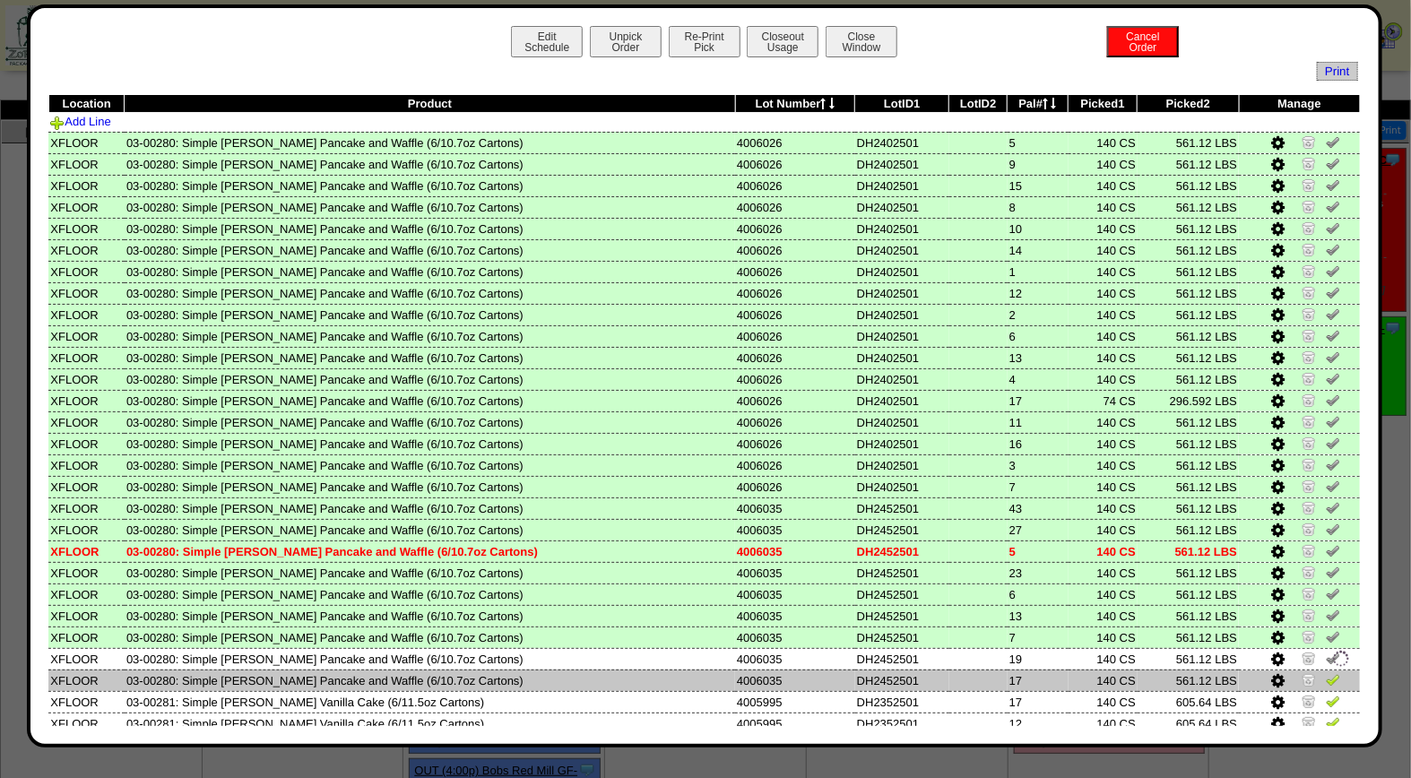
click at [1326, 674] on img at bounding box center [1333, 679] width 14 height 14
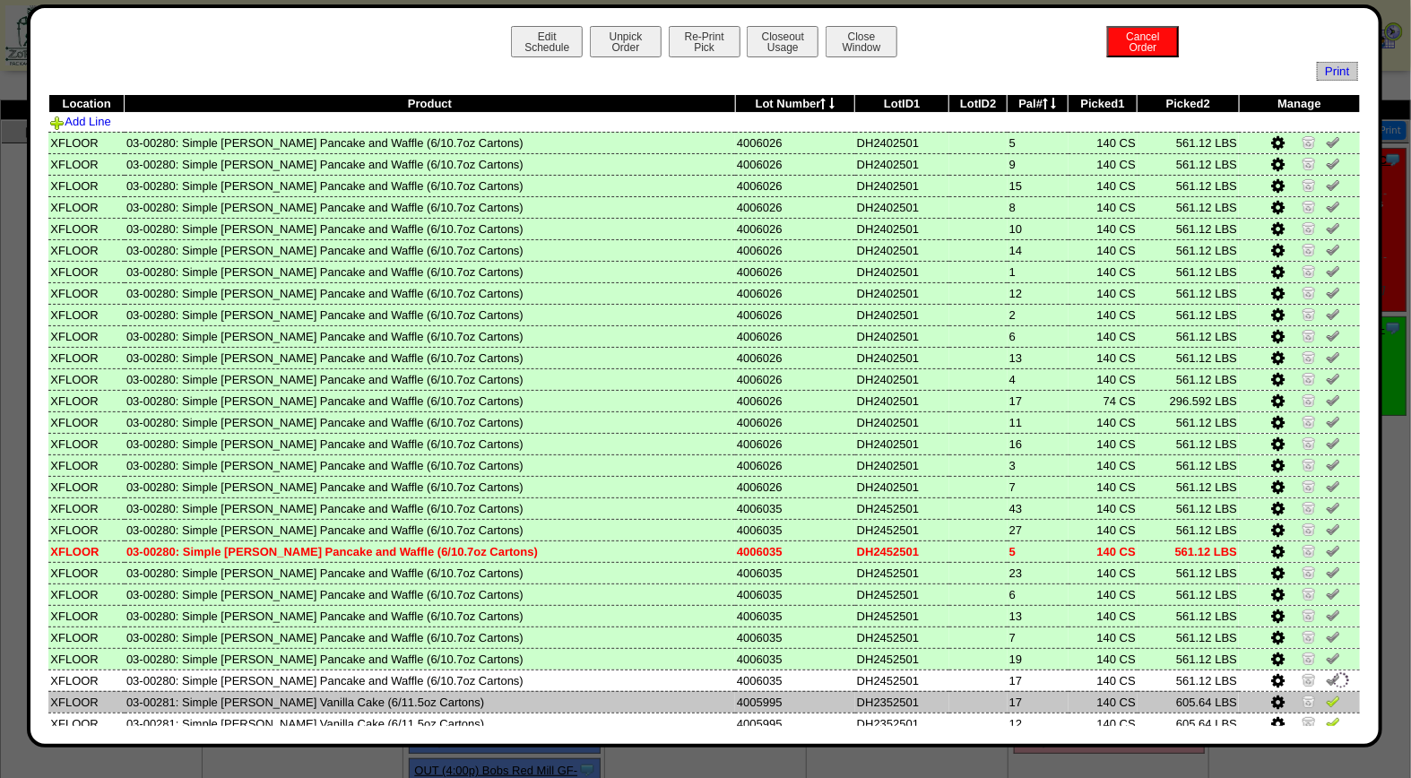
click at [1326, 694] on img at bounding box center [1333, 701] width 14 height 14
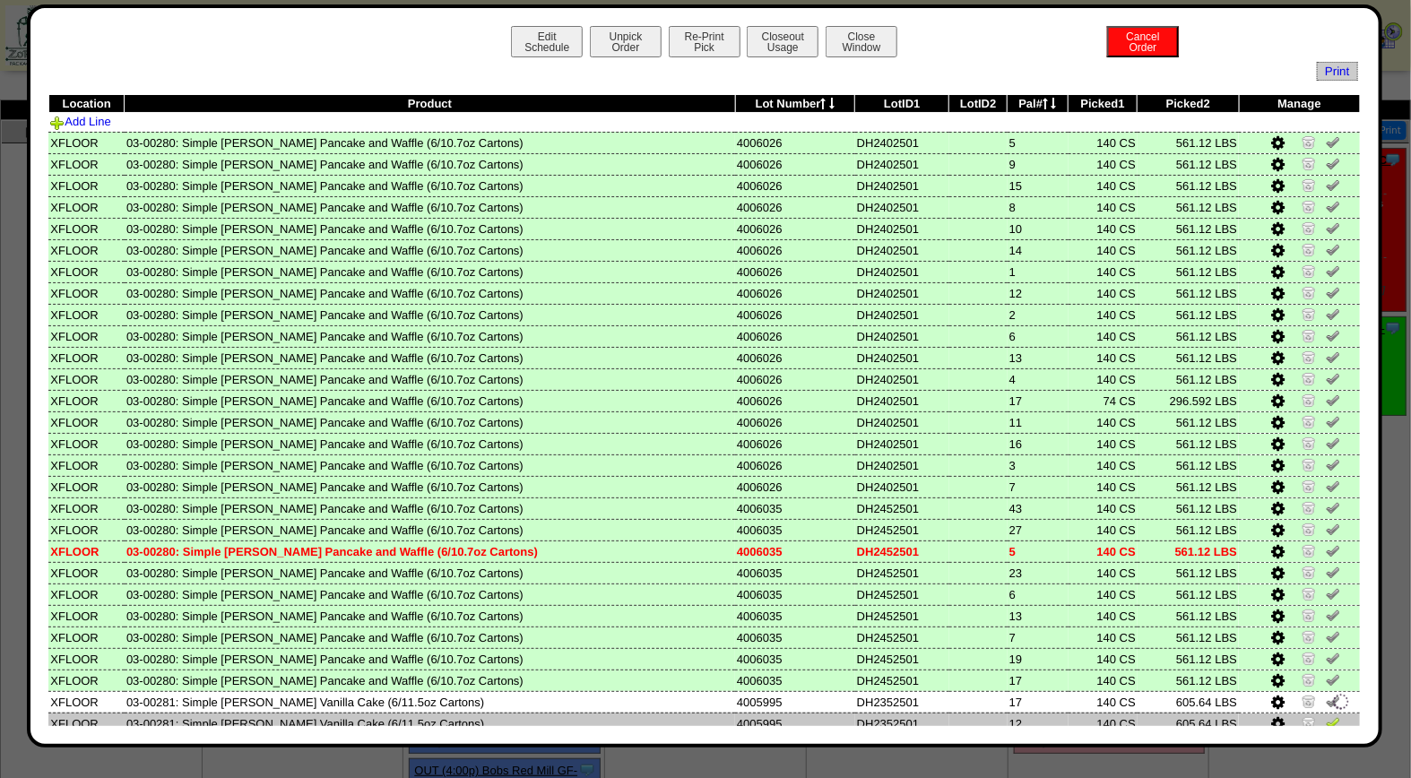
click at [1326, 715] on img at bounding box center [1333, 722] width 14 height 14
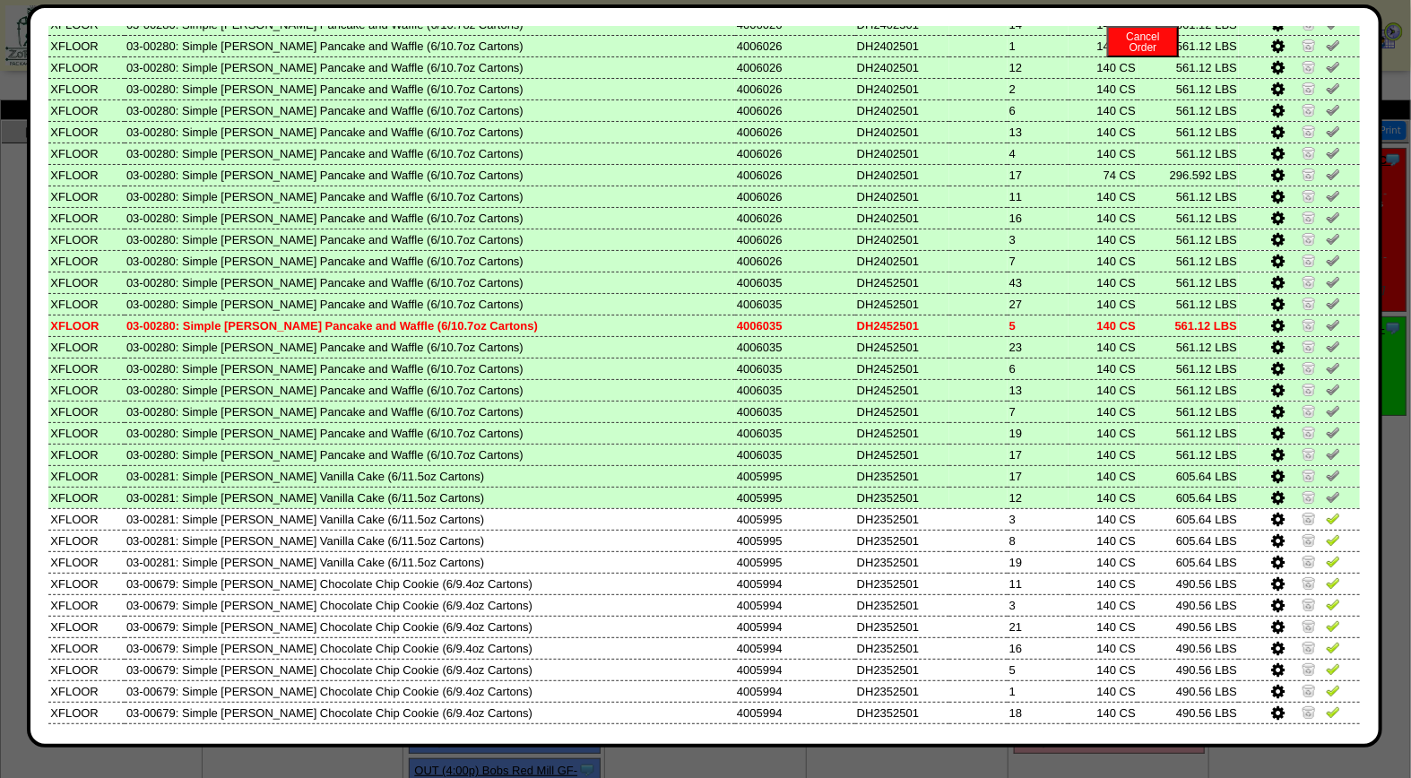
scroll to position [345, 0]
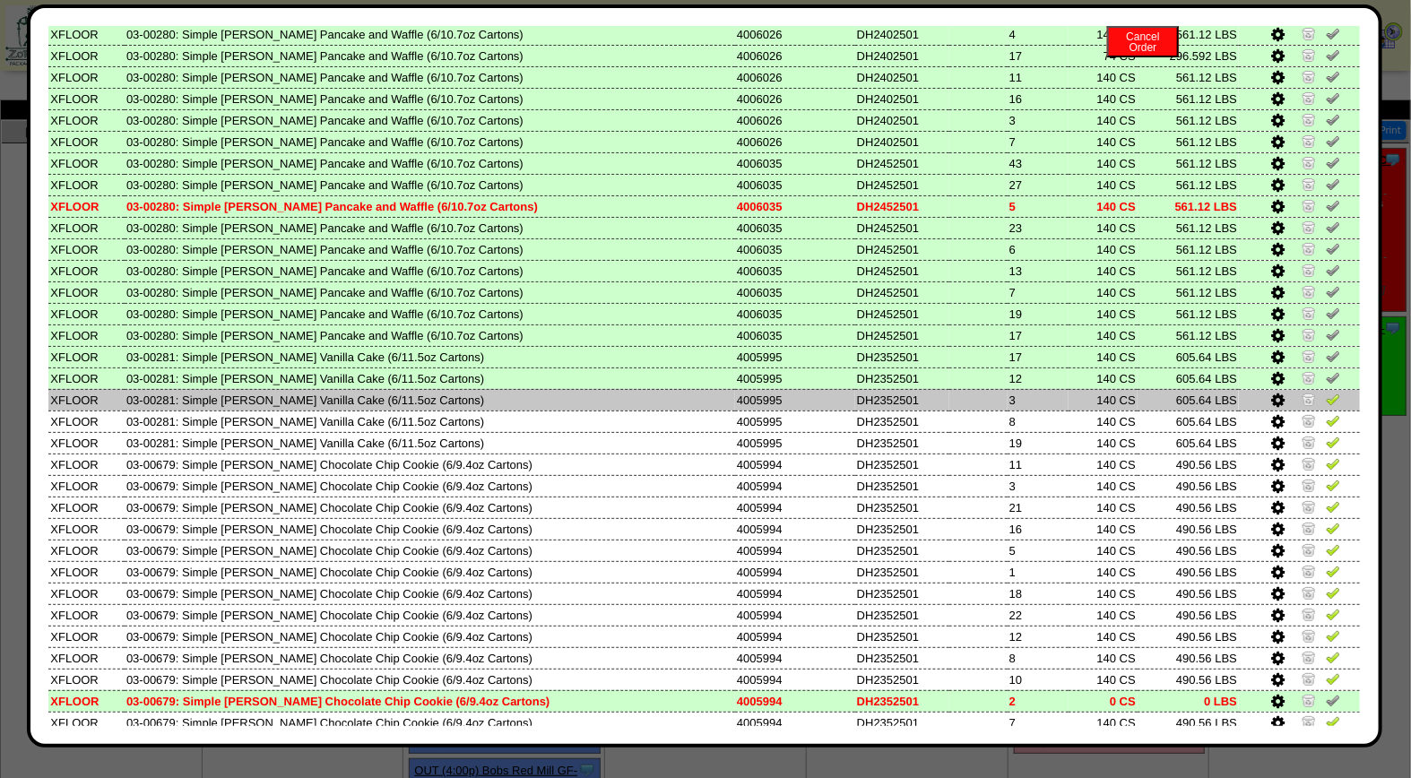
click at [1326, 393] on img at bounding box center [1333, 399] width 14 height 14
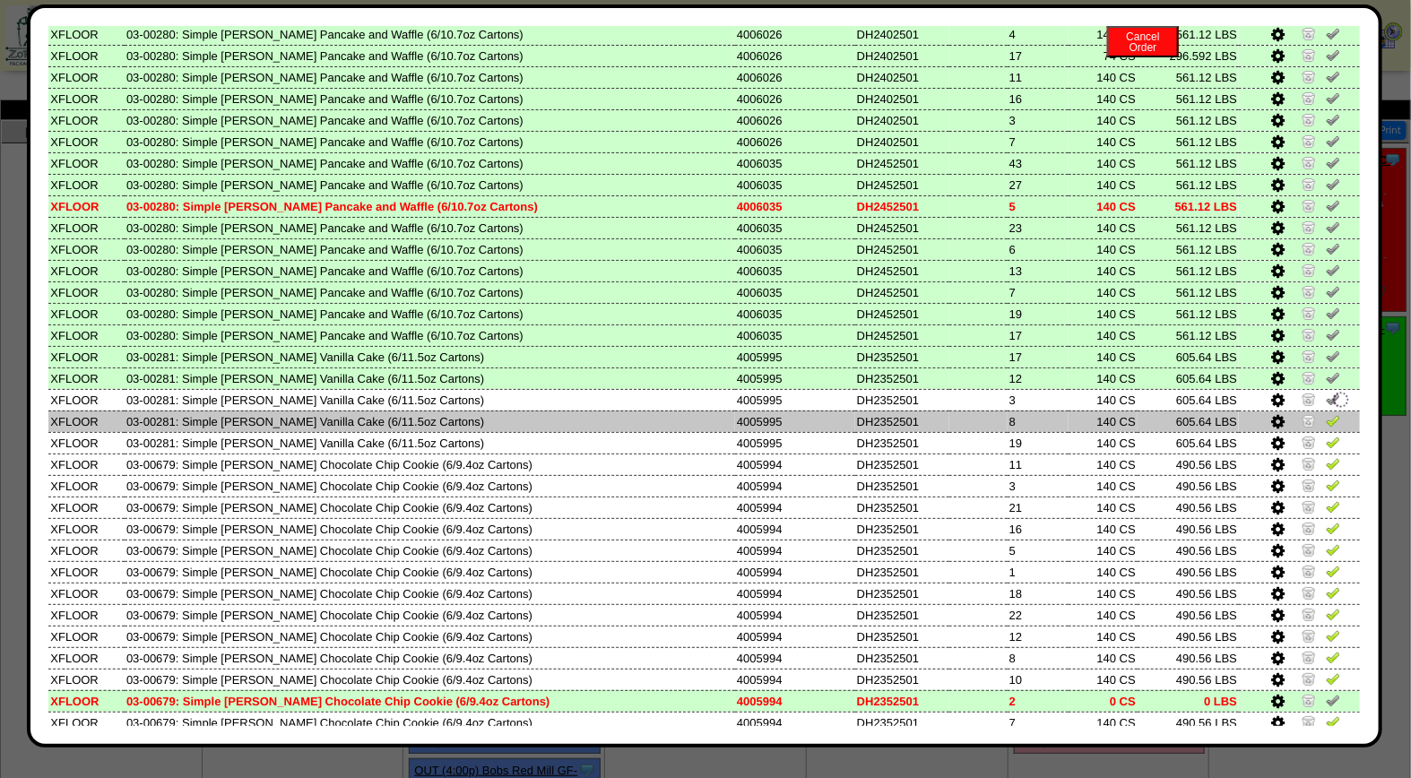
click at [1326, 413] on img at bounding box center [1333, 420] width 14 height 14
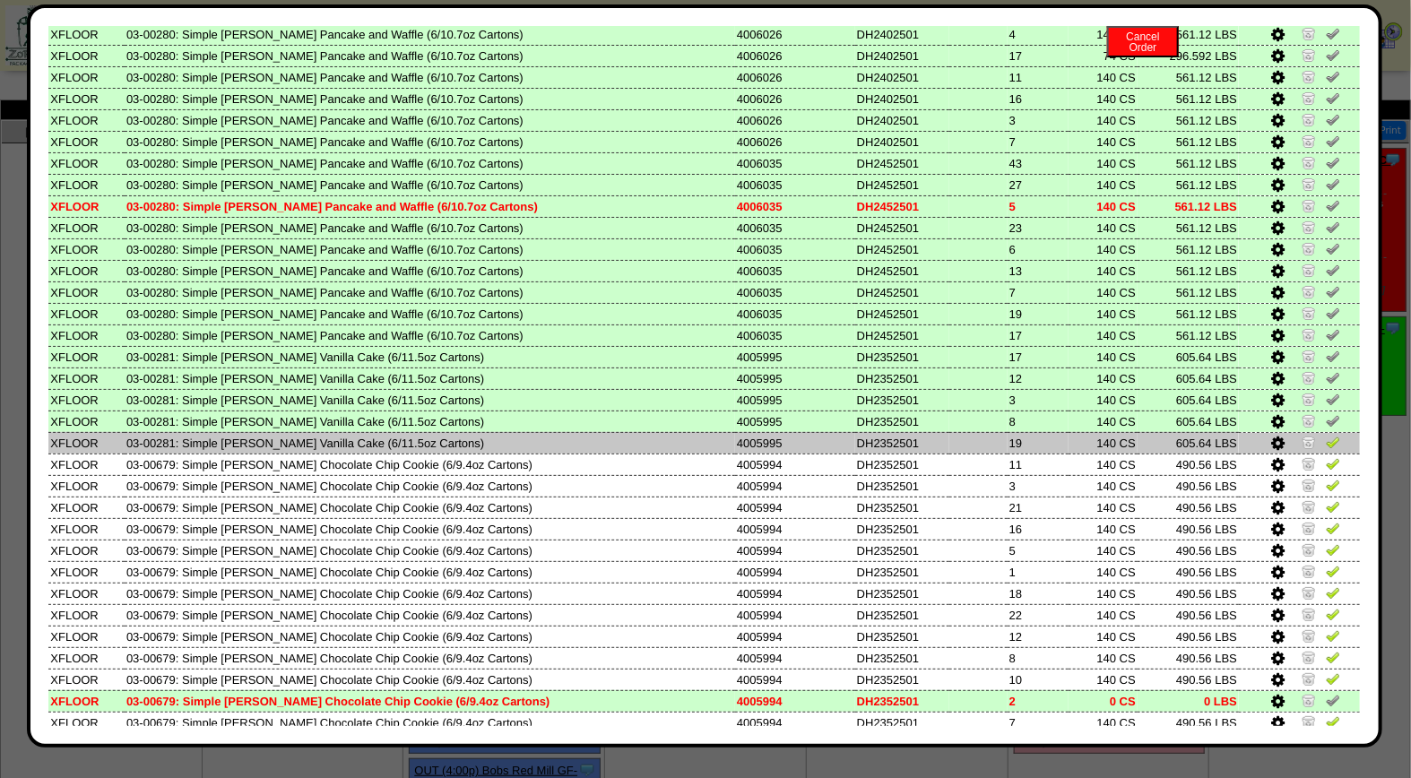
click at [1326, 435] on img at bounding box center [1333, 442] width 14 height 14
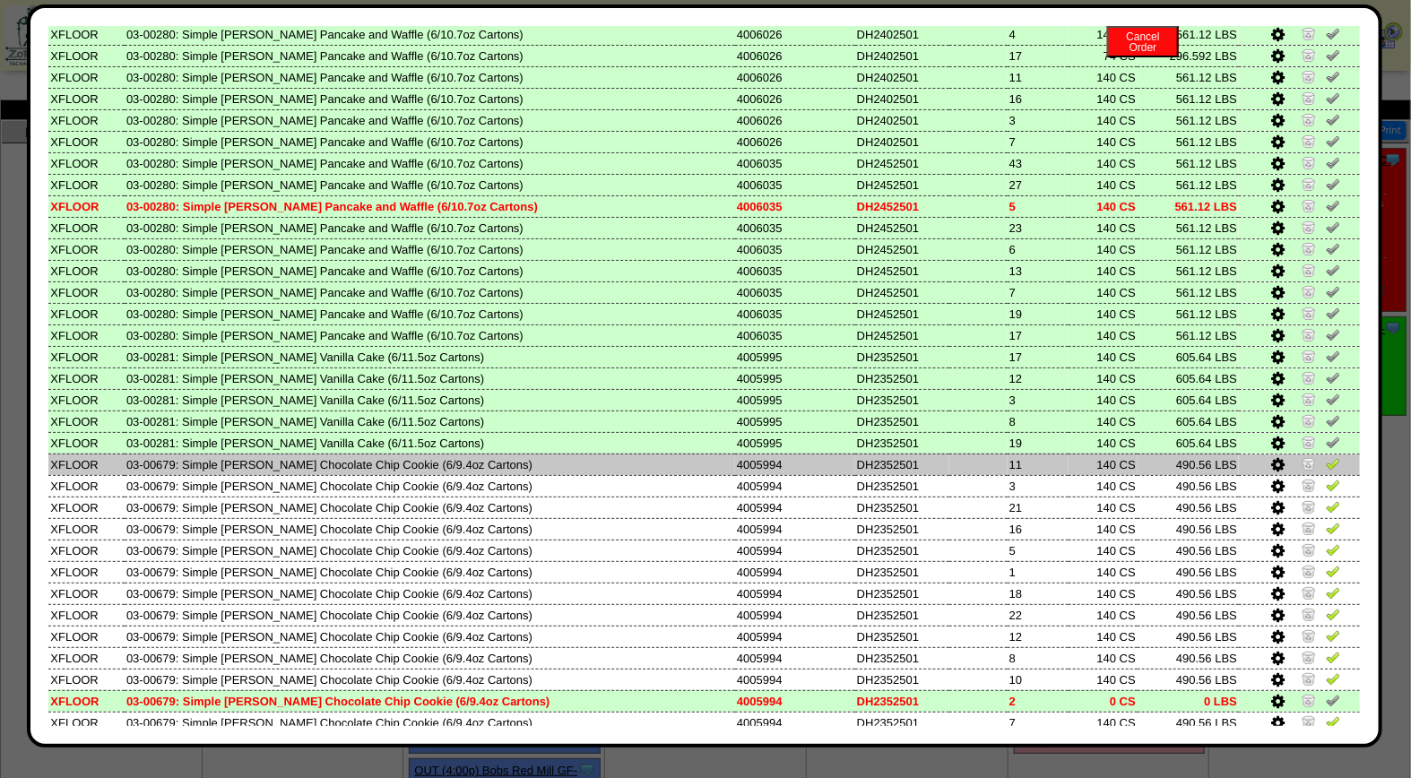
click at [1326, 456] on img at bounding box center [1333, 463] width 14 height 14
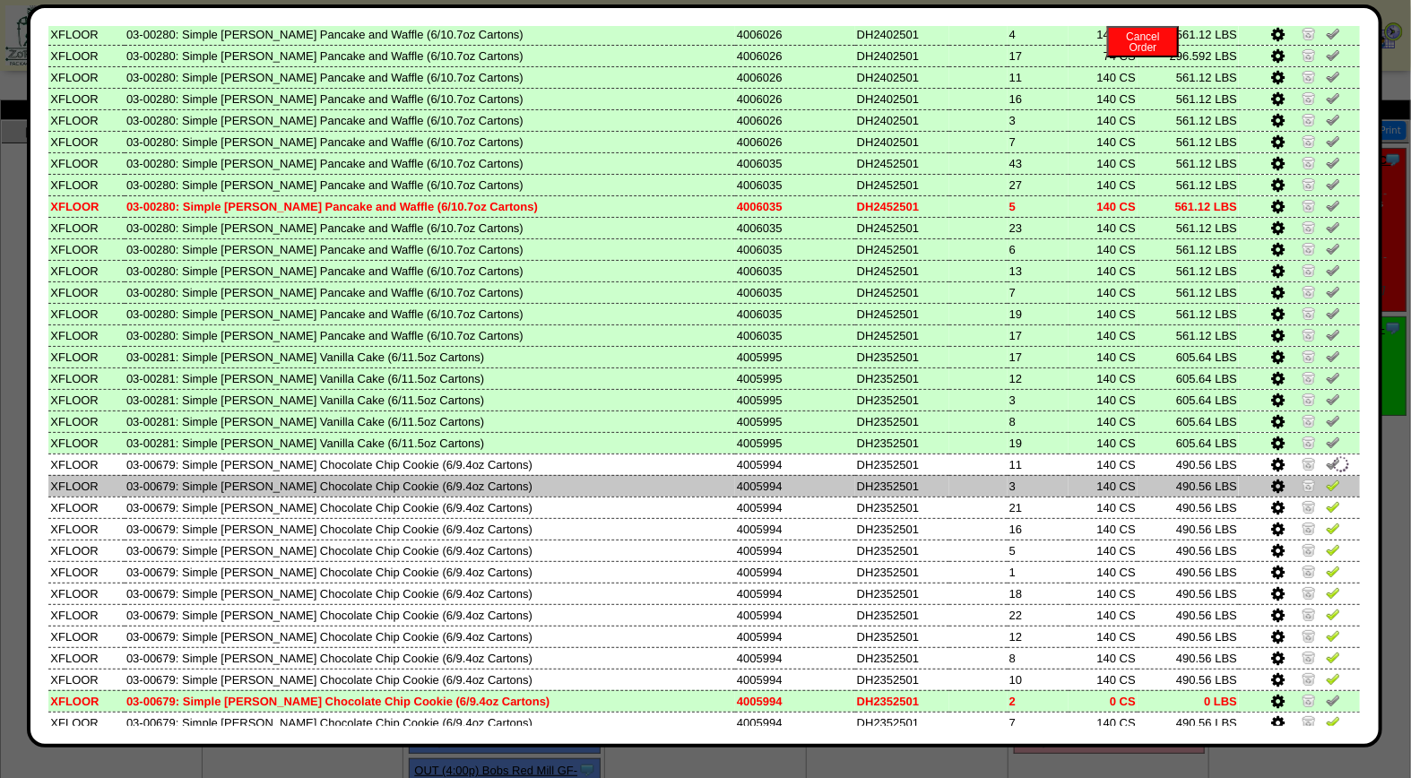
click at [1326, 478] on img at bounding box center [1333, 485] width 14 height 14
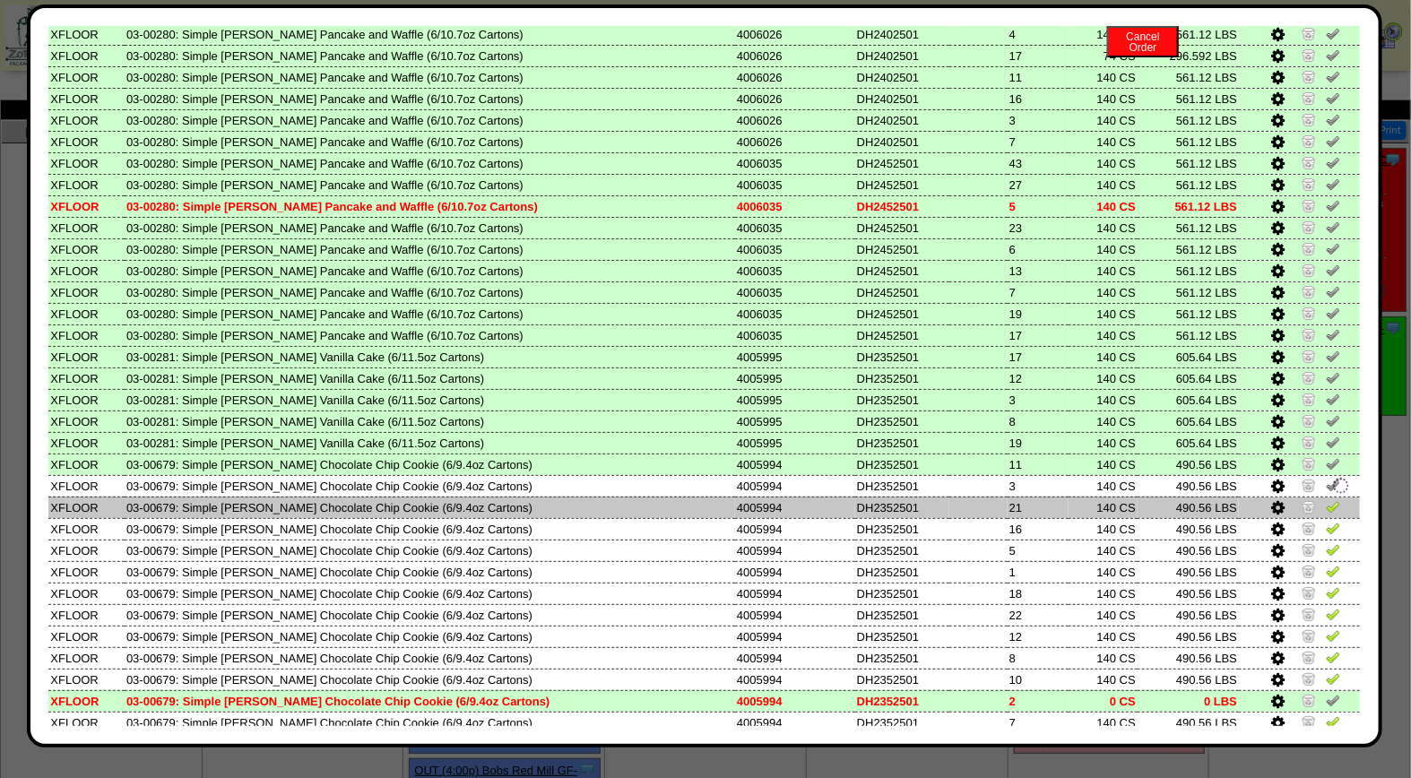
click at [1326, 499] on img at bounding box center [1333, 506] width 14 height 14
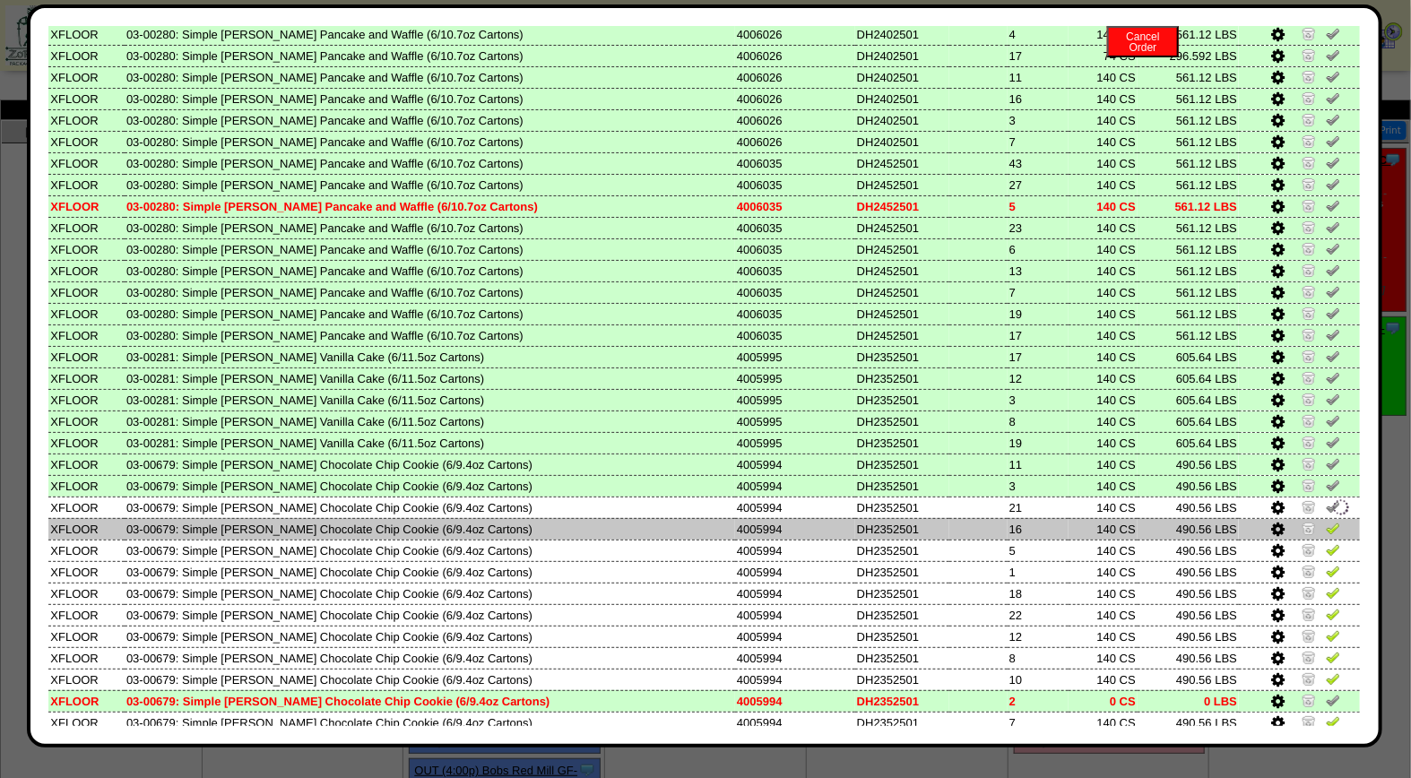
click at [1326, 521] on img at bounding box center [1333, 528] width 14 height 14
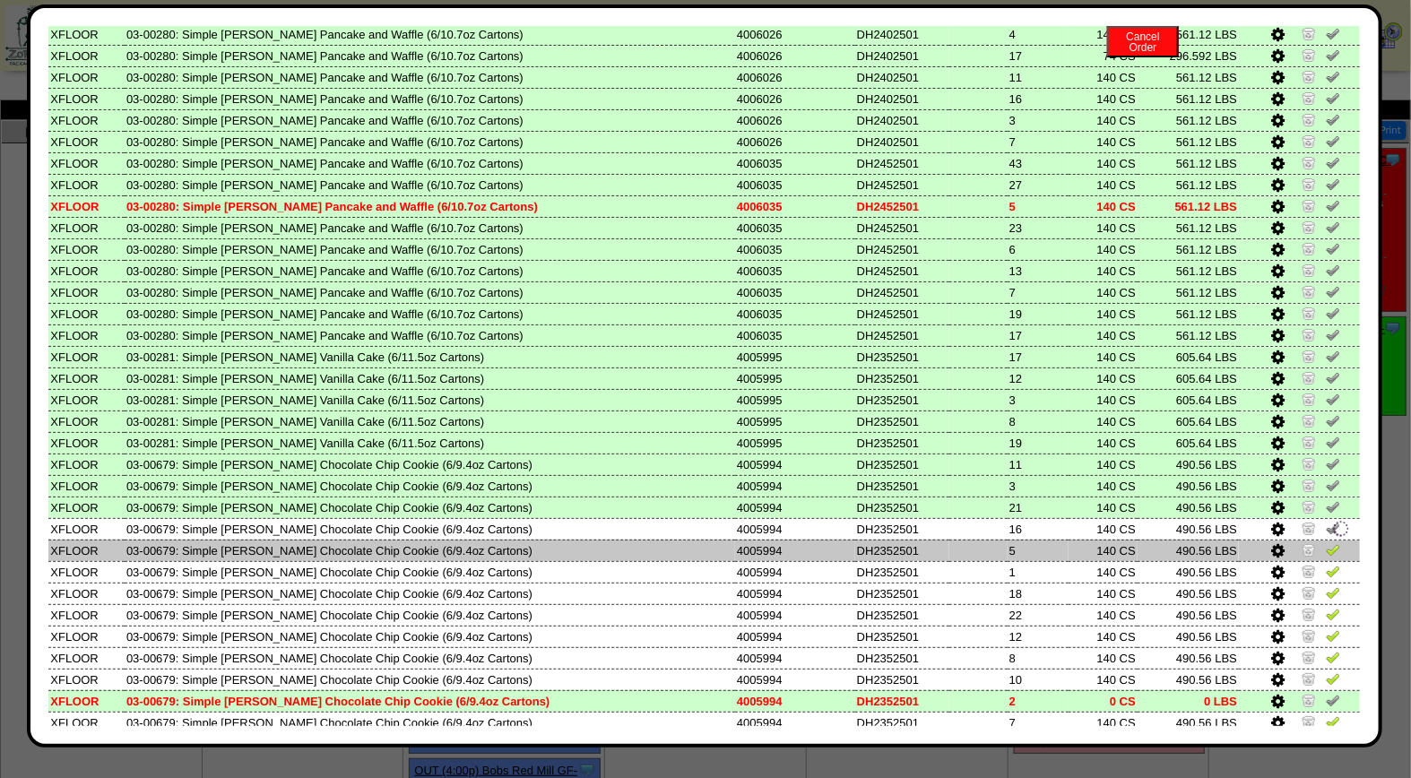
click at [1326, 542] on img at bounding box center [1333, 549] width 14 height 14
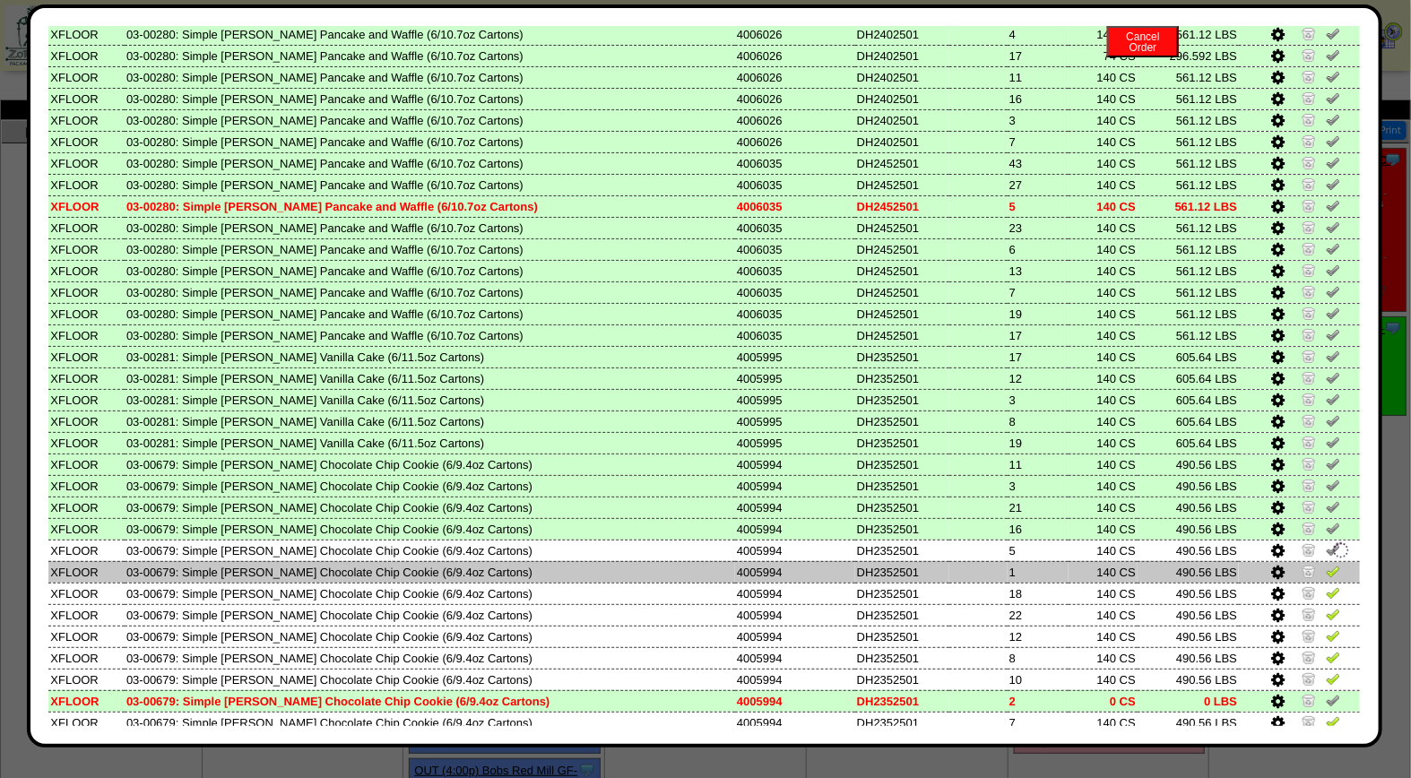
click at [1326, 564] on img at bounding box center [1333, 571] width 14 height 14
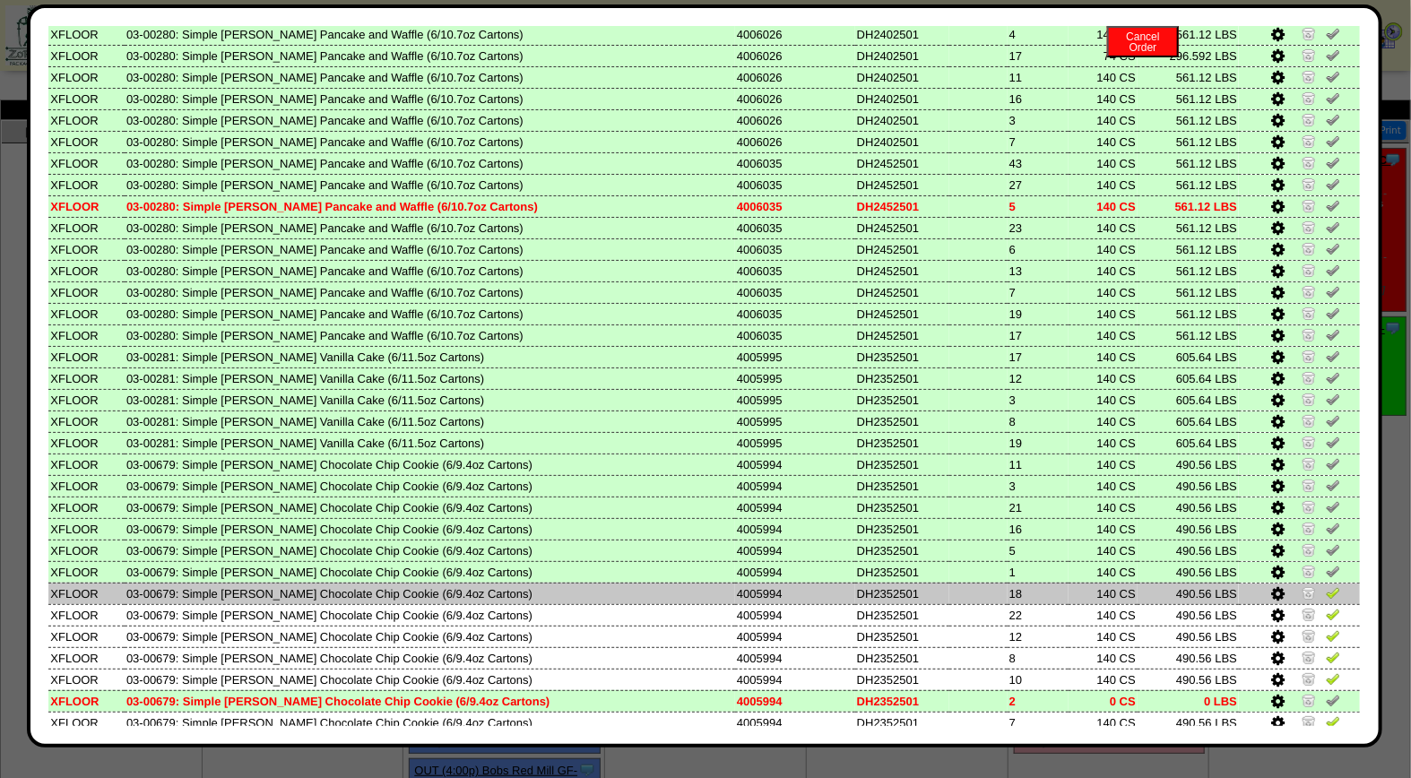
click at [1326, 585] on img at bounding box center [1333, 592] width 14 height 14
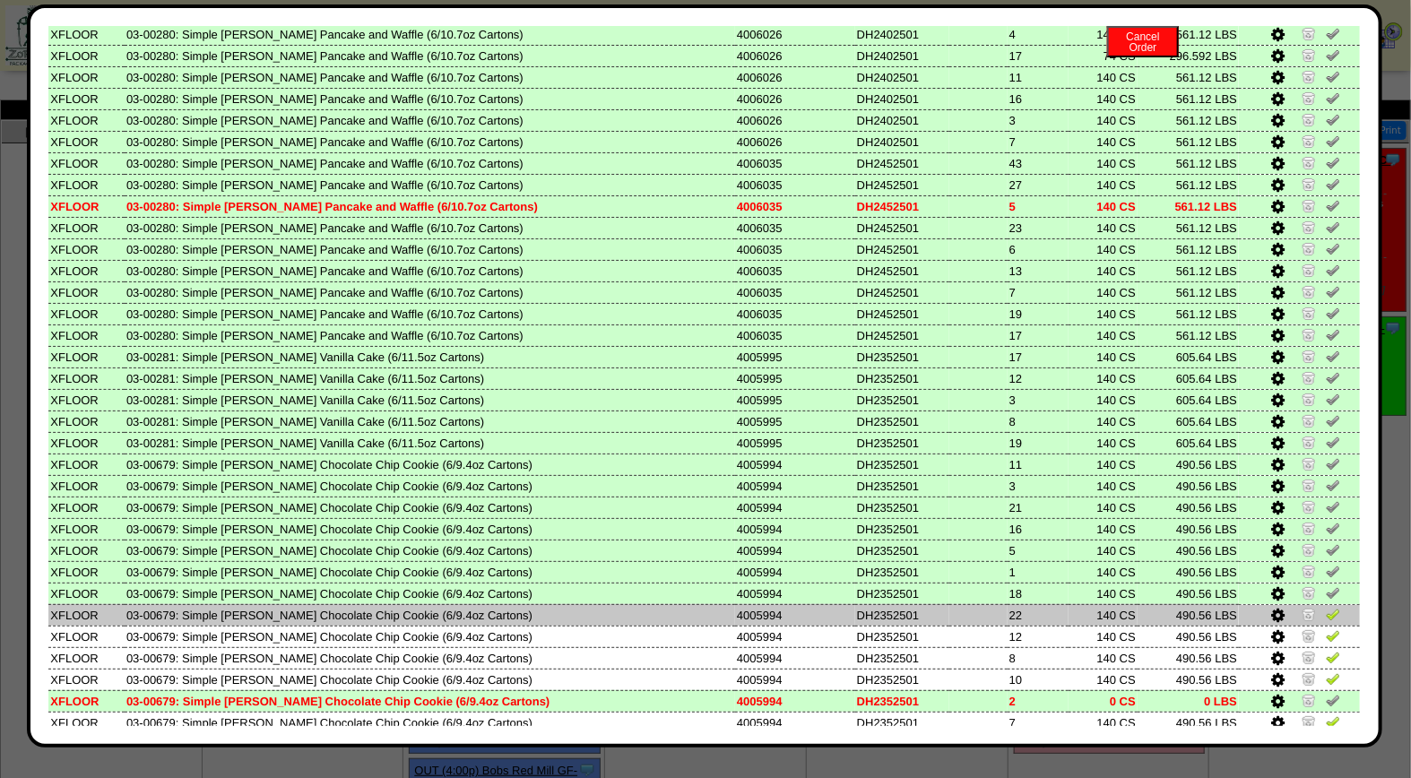
click at [1326, 607] on img at bounding box center [1333, 614] width 14 height 14
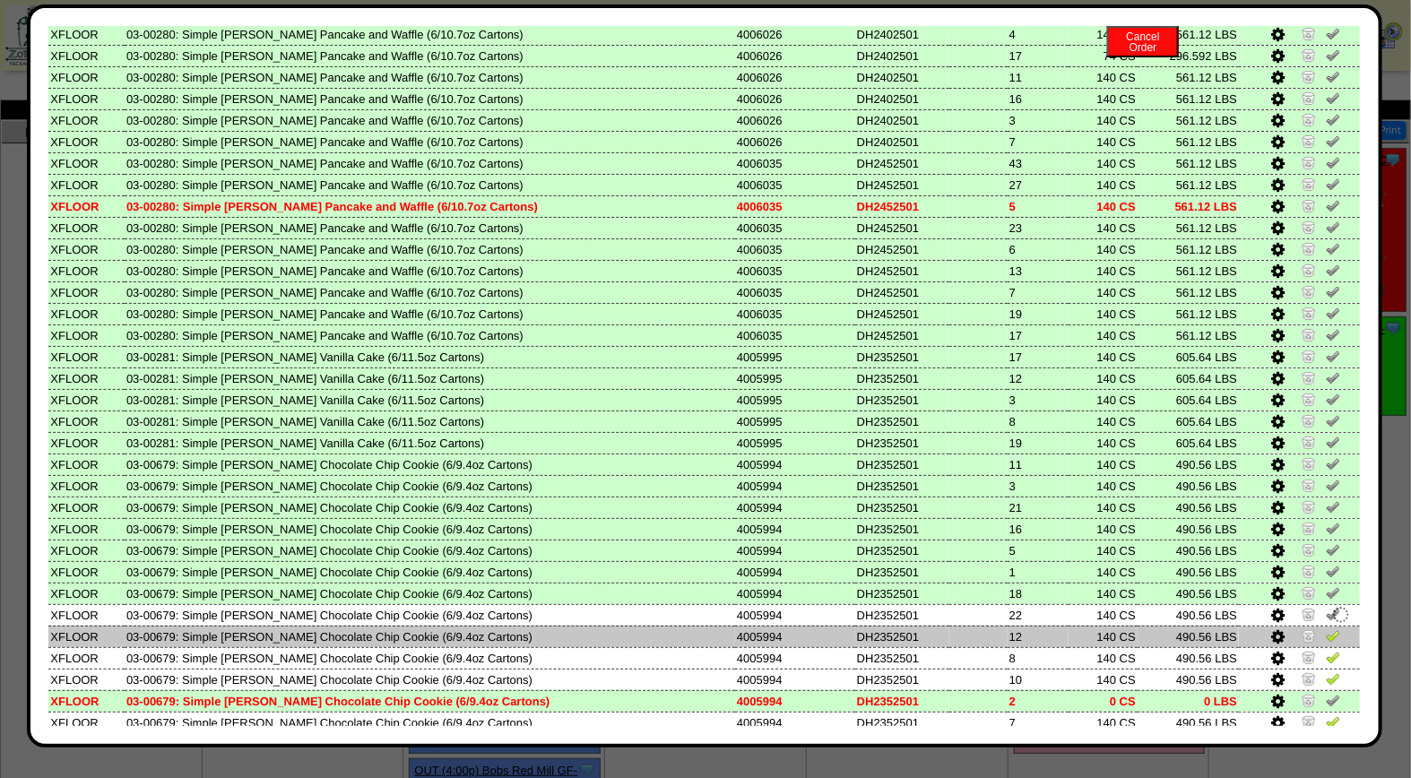
click at [1326, 628] on img at bounding box center [1333, 635] width 14 height 14
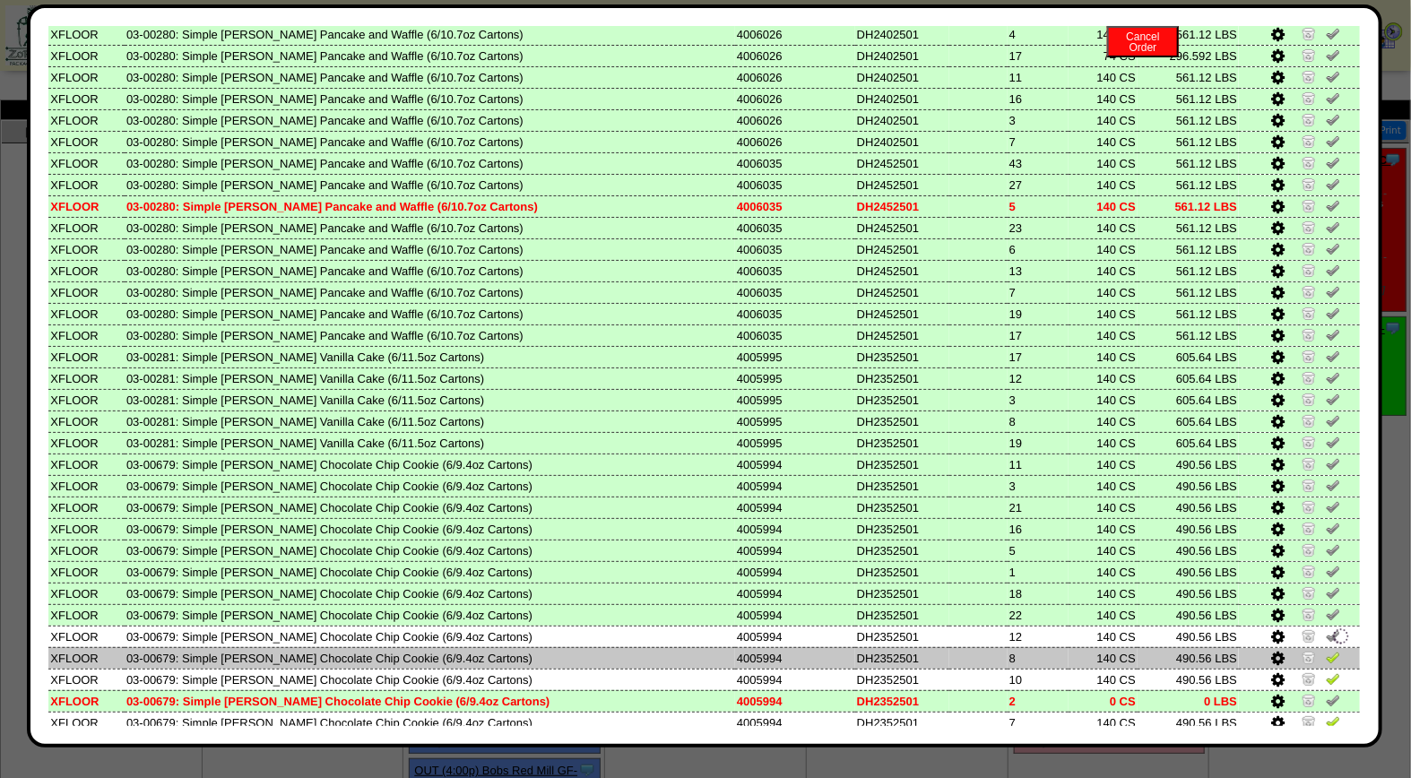
click at [1326, 650] on img at bounding box center [1333, 657] width 14 height 14
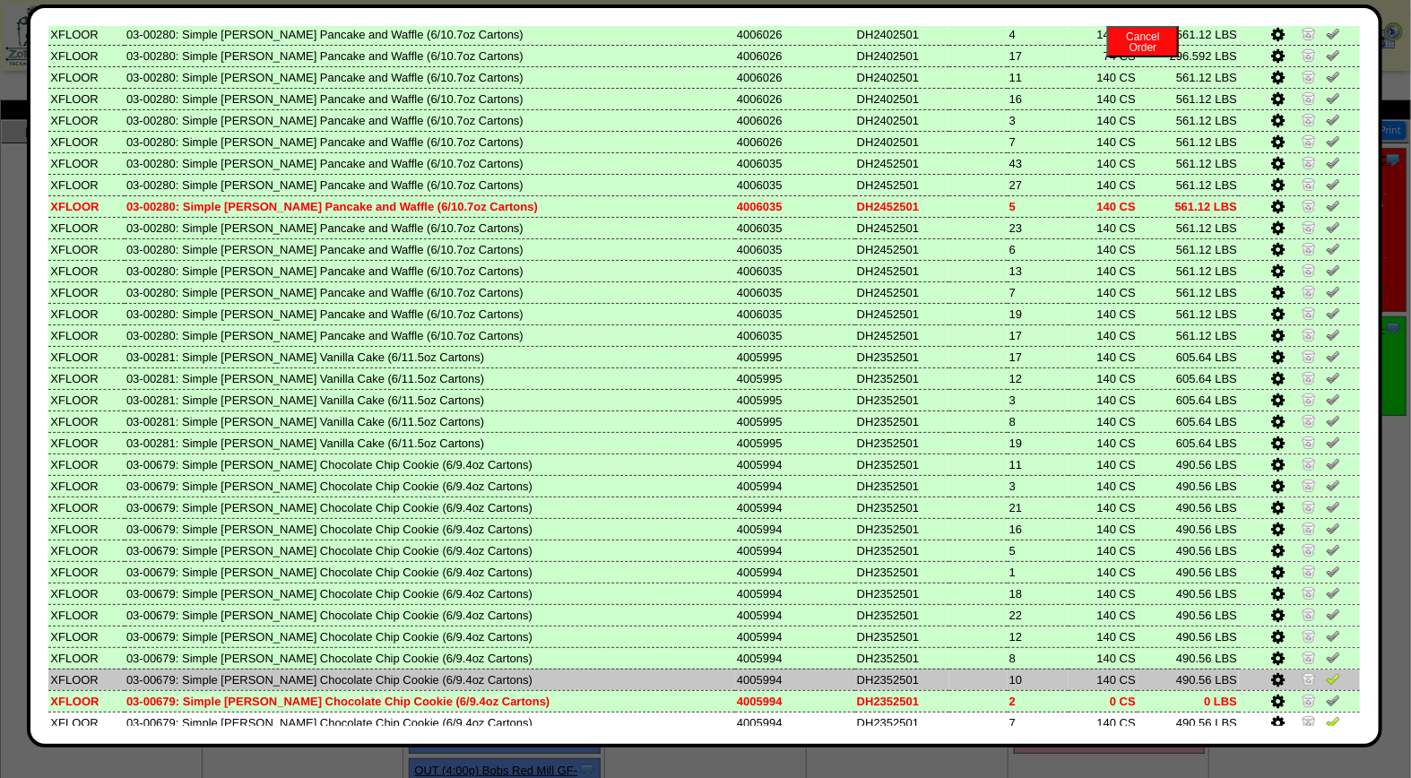
click at [1326, 671] on img at bounding box center [1333, 678] width 14 height 14
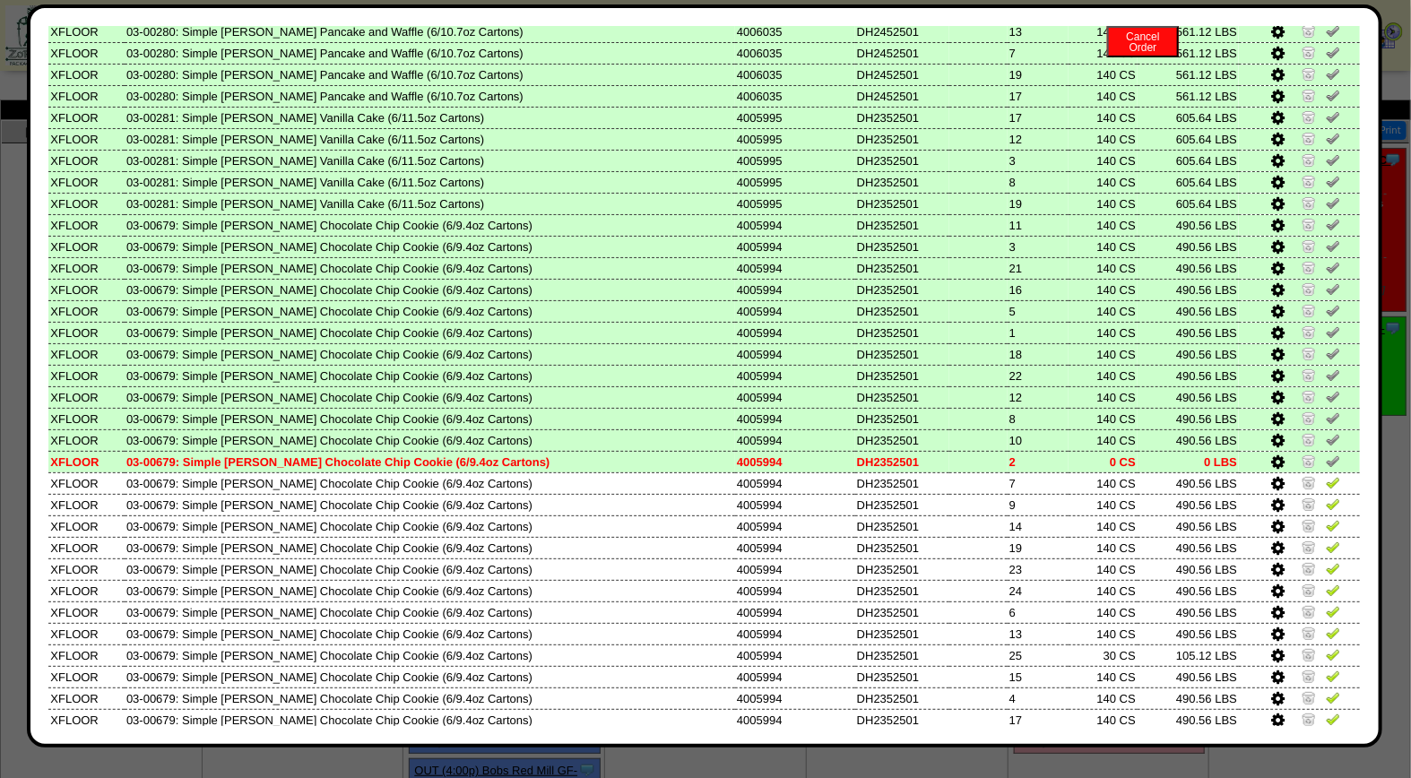
scroll to position [645, 0]
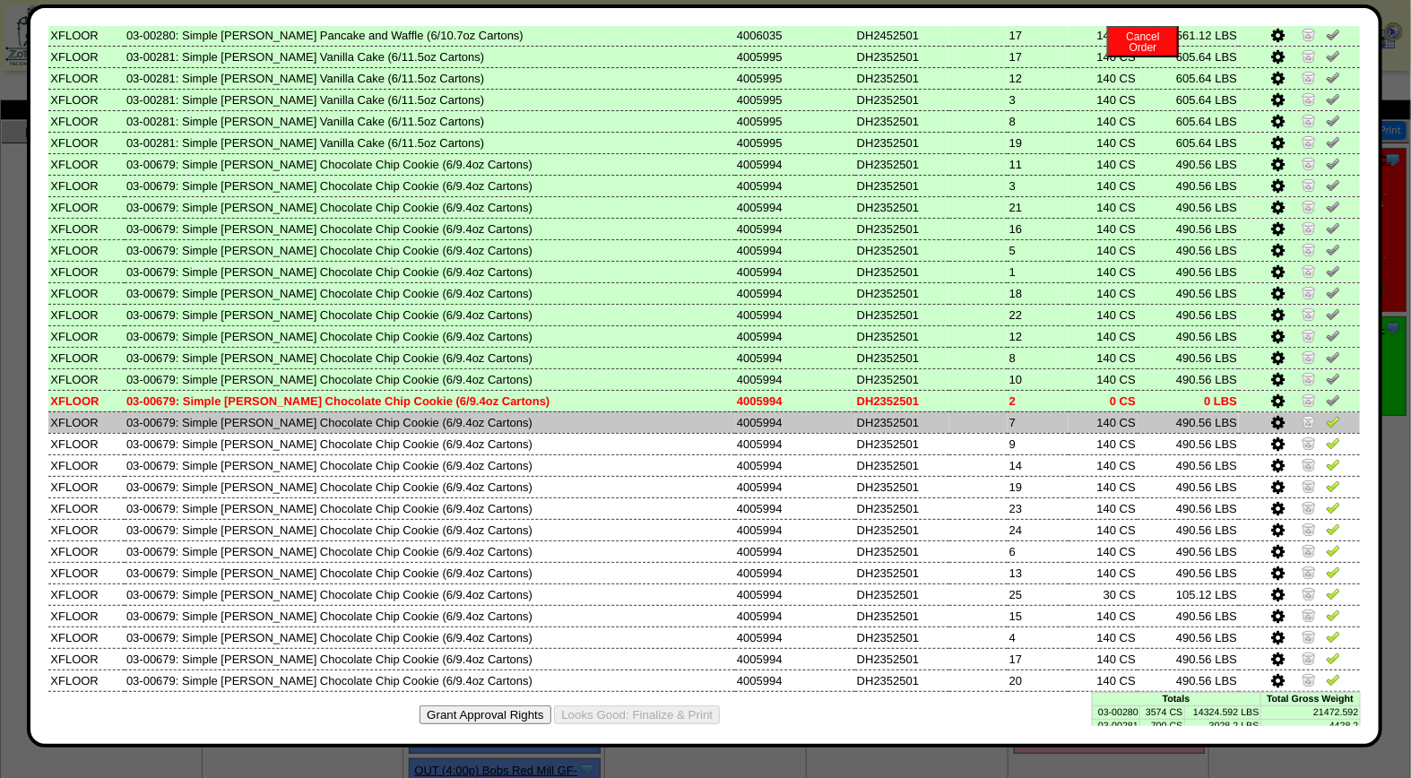
click at [1326, 414] on img at bounding box center [1333, 421] width 14 height 14
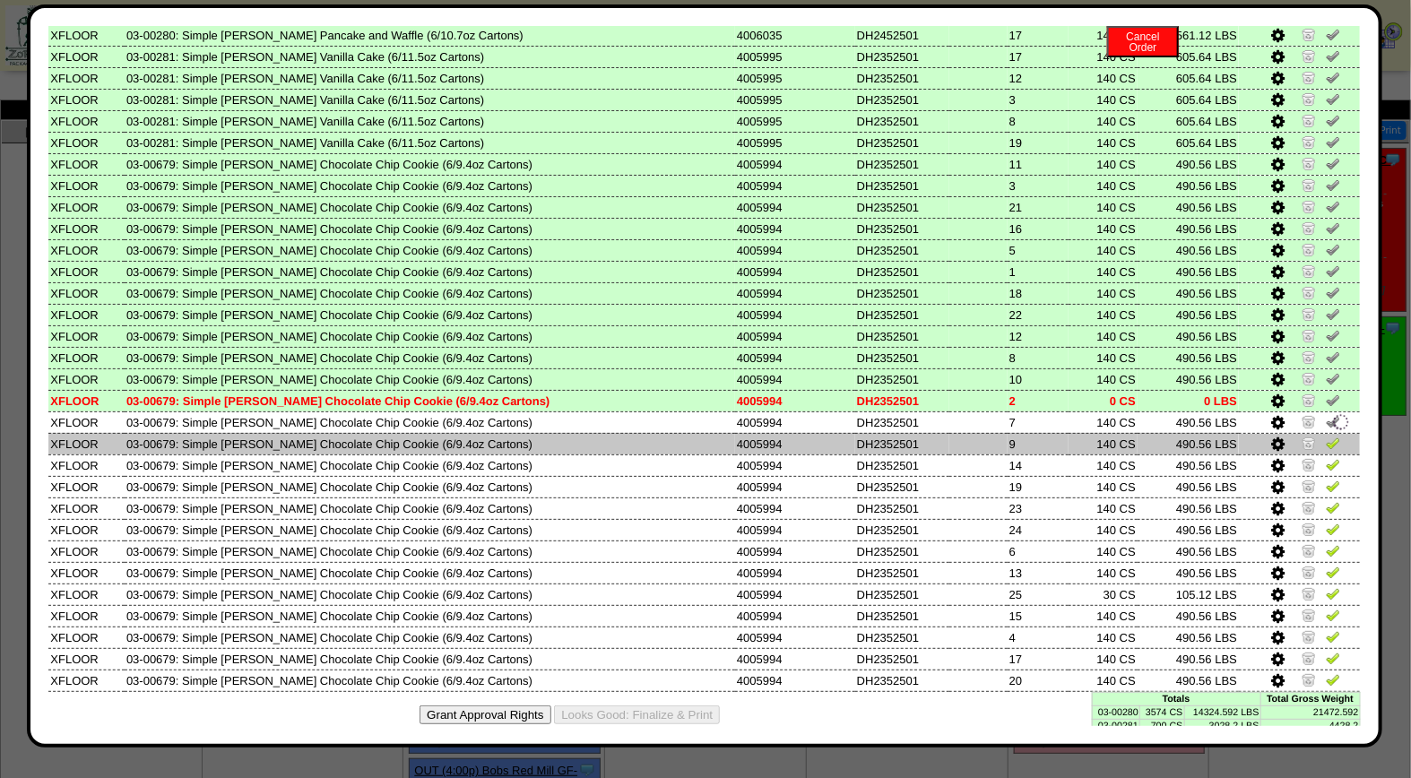
click at [1326, 436] on img at bounding box center [1333, 443] width 14 height 14
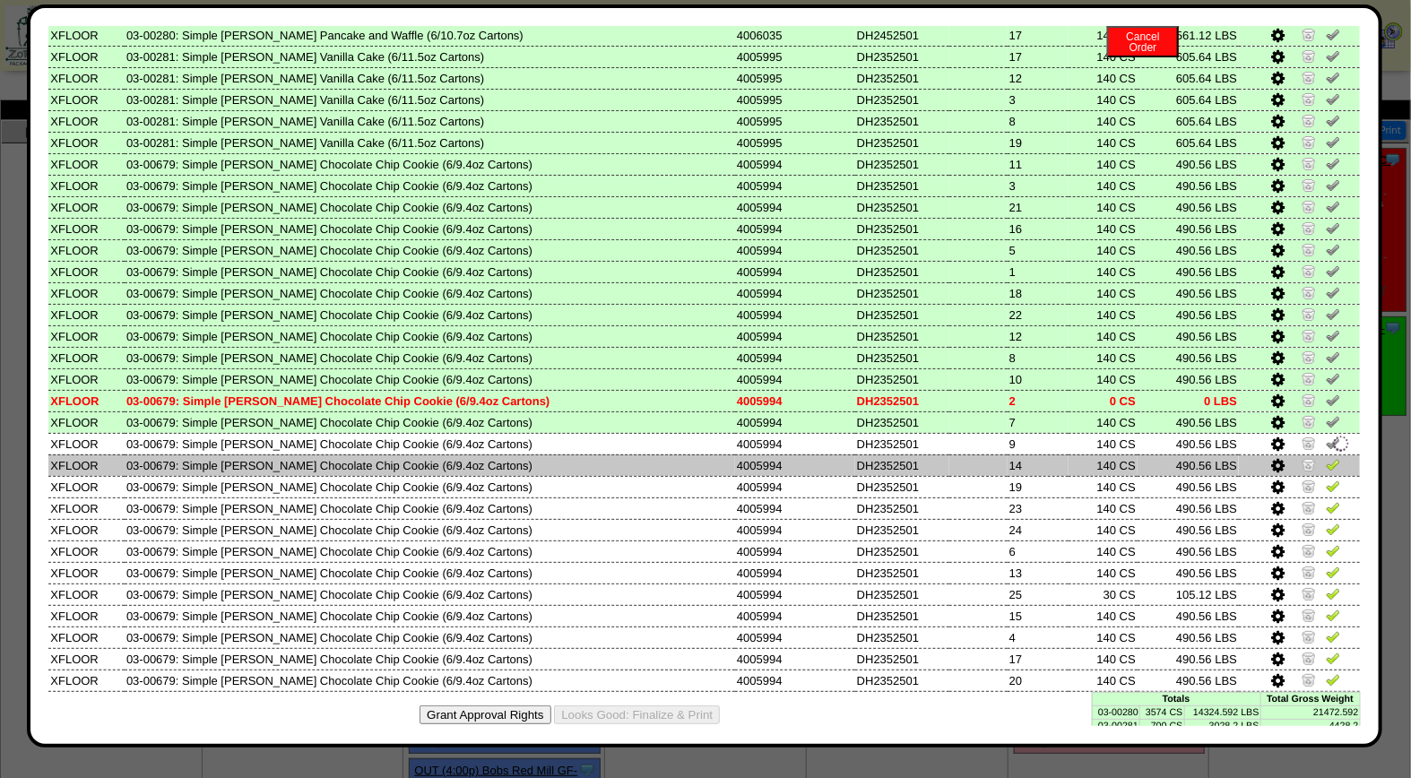
click at [1326, 457] on img at bounding box center [1333, 464] width 14 height 14
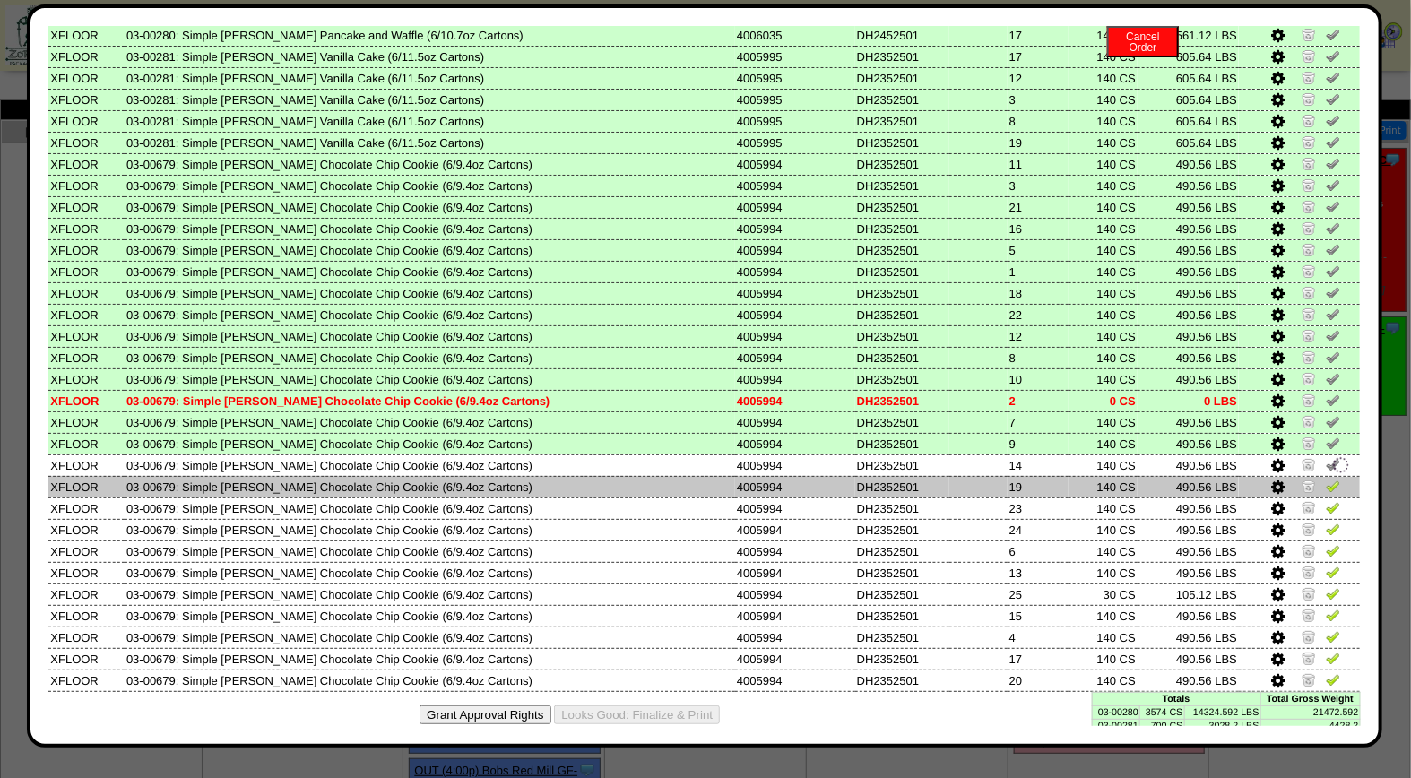
click at [1326, 479] on img at bounding box center [1333, 486] width 14 height 14
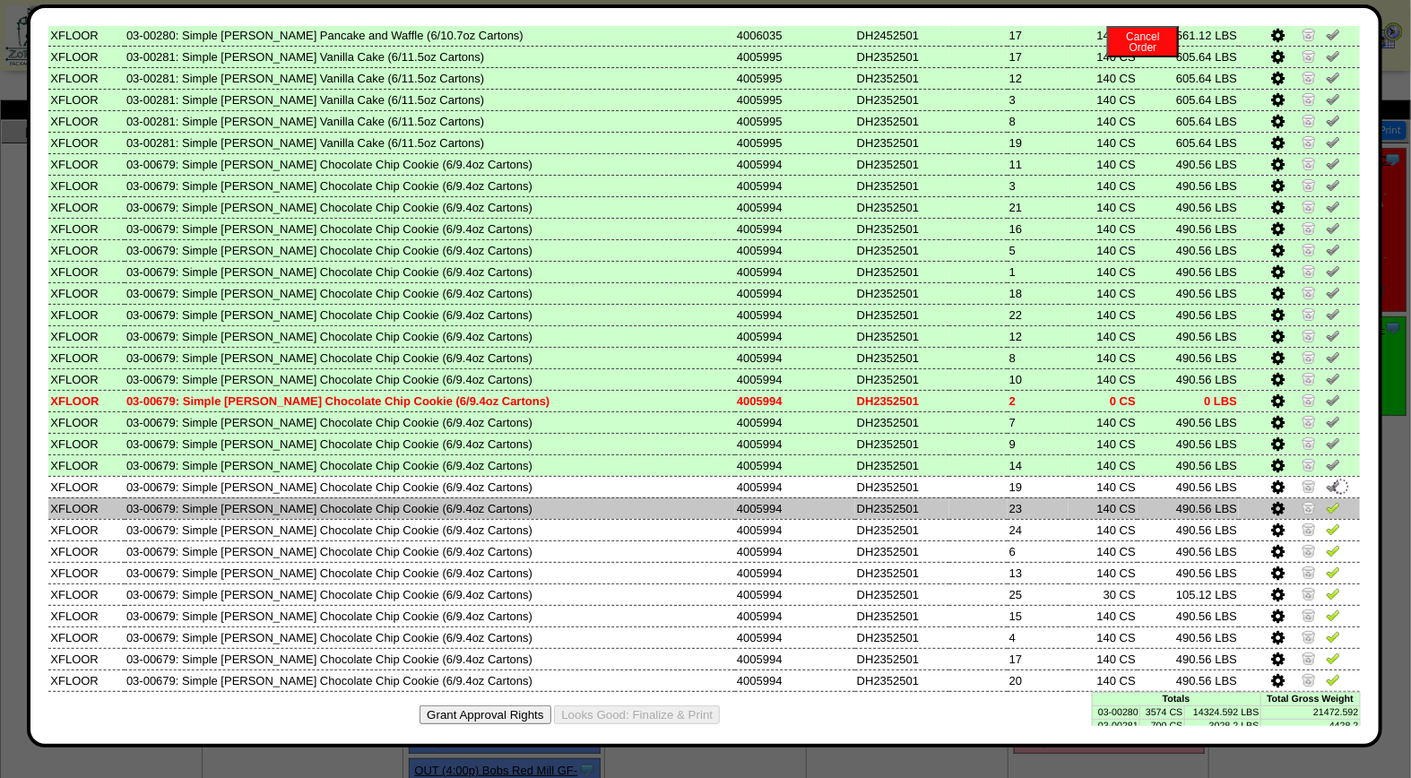
click at [1326, 500] on img at bounding box center [1333, 507] width 14 height 14
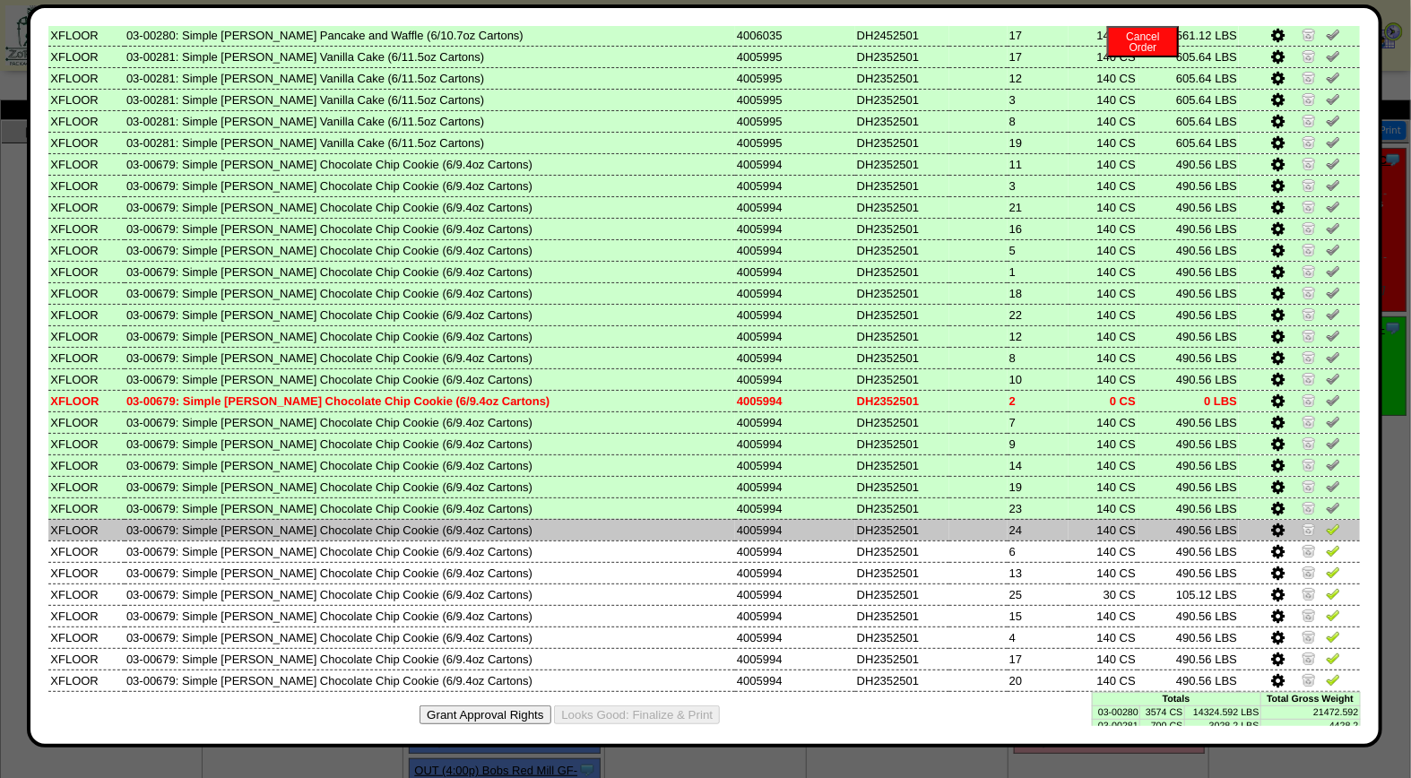
click at [1326, 522] on img at bounding box center [1333, 529] width 14 height 14
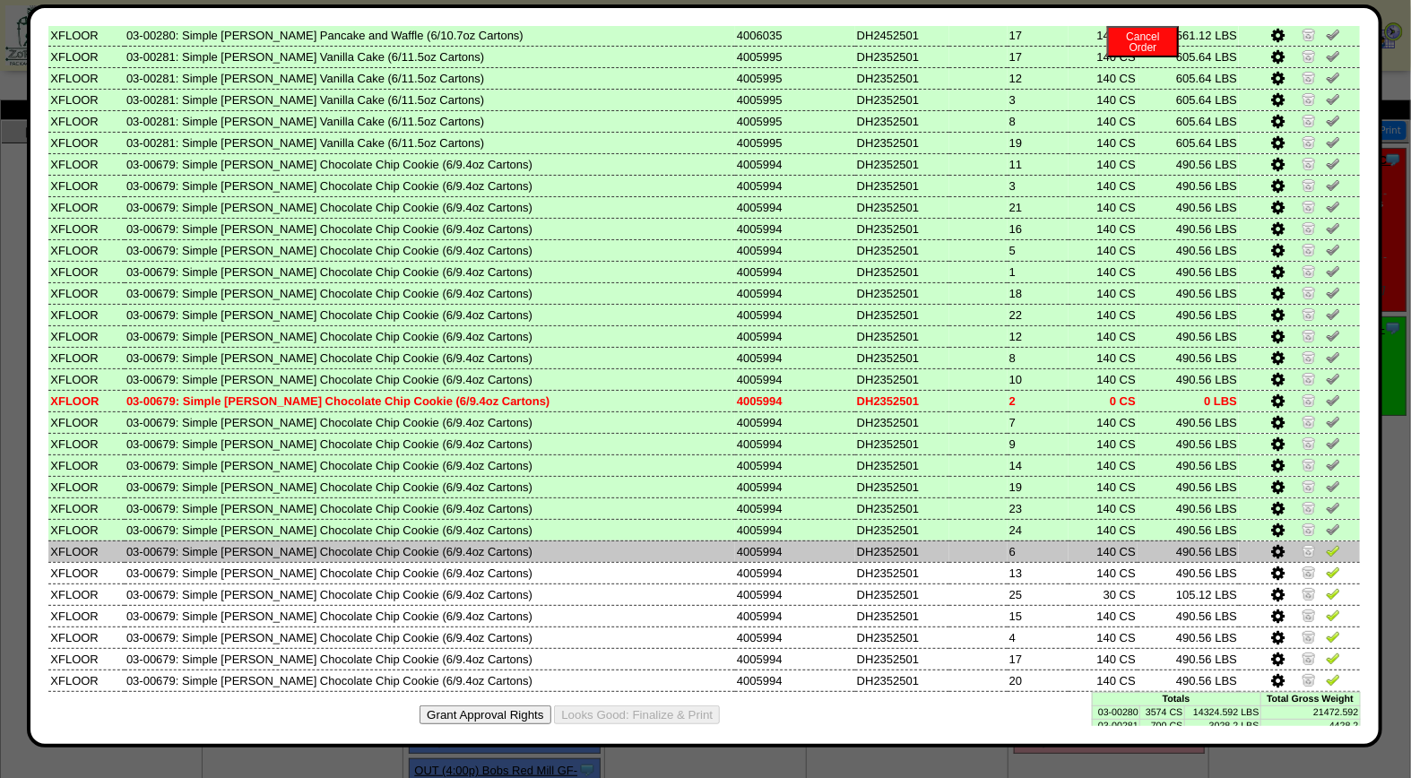
click at [1326, 543] on img at bounding box center [1333, 550] width 14 height 14
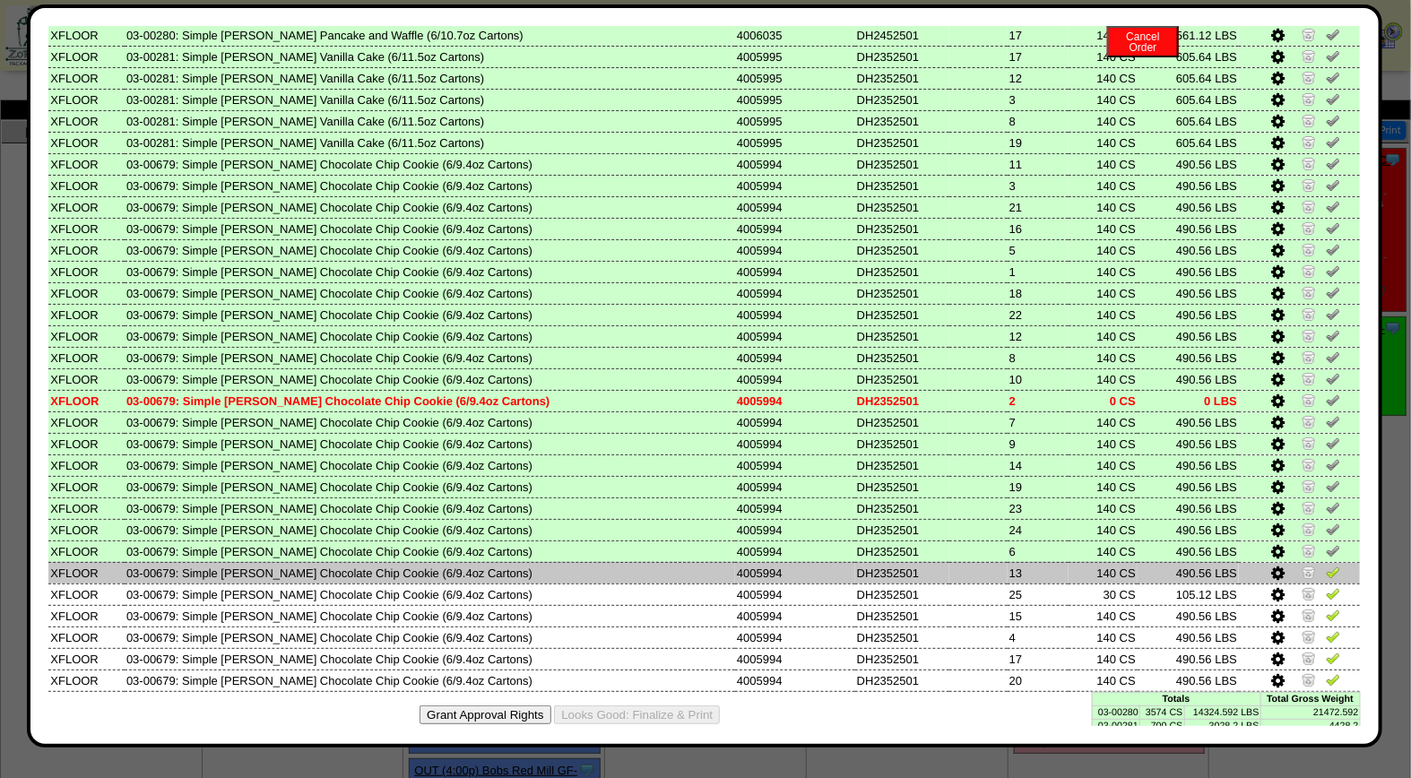
click at [1326, 565] on img at bounding box center [1333, 572] width 14 height 14
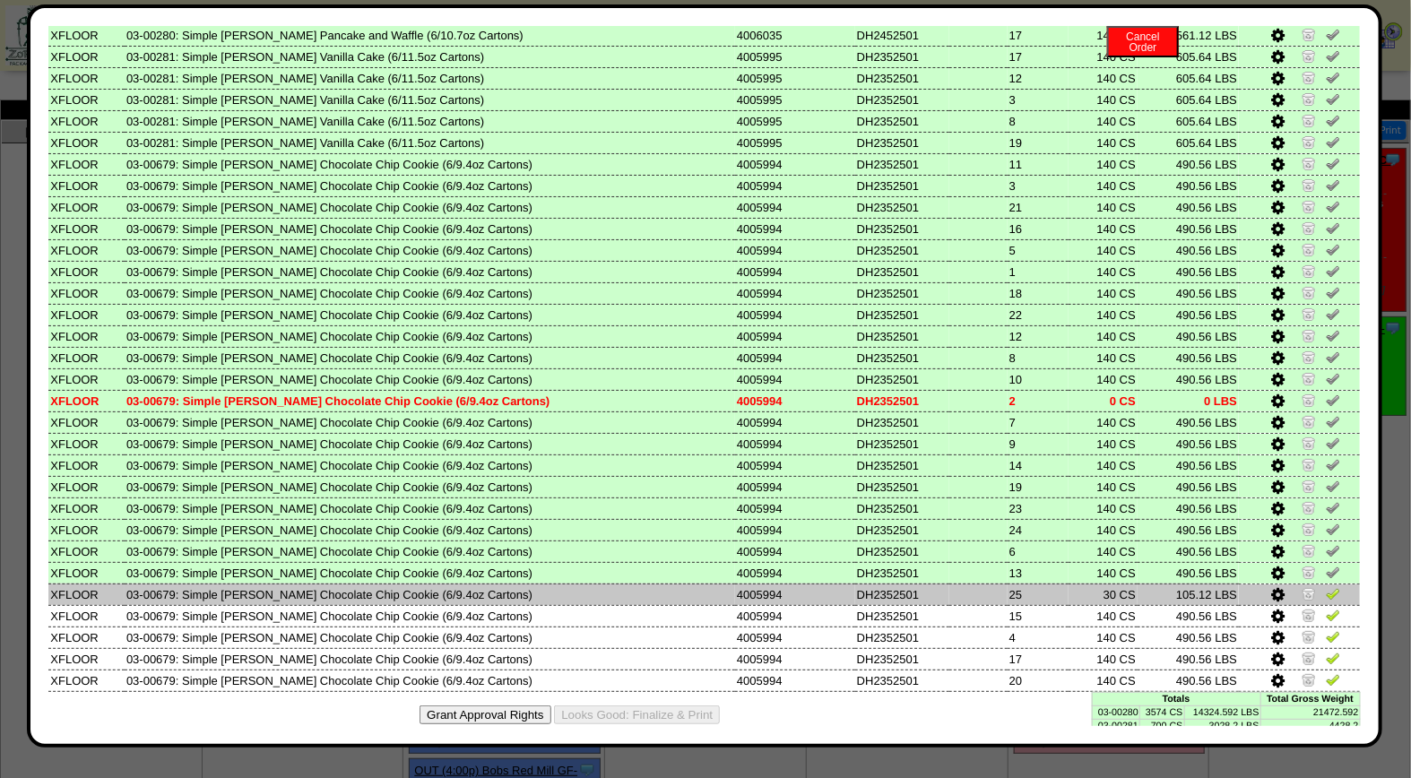
click at [1326, 586] on img at bounding box center [1333, 593] width 14 height 14
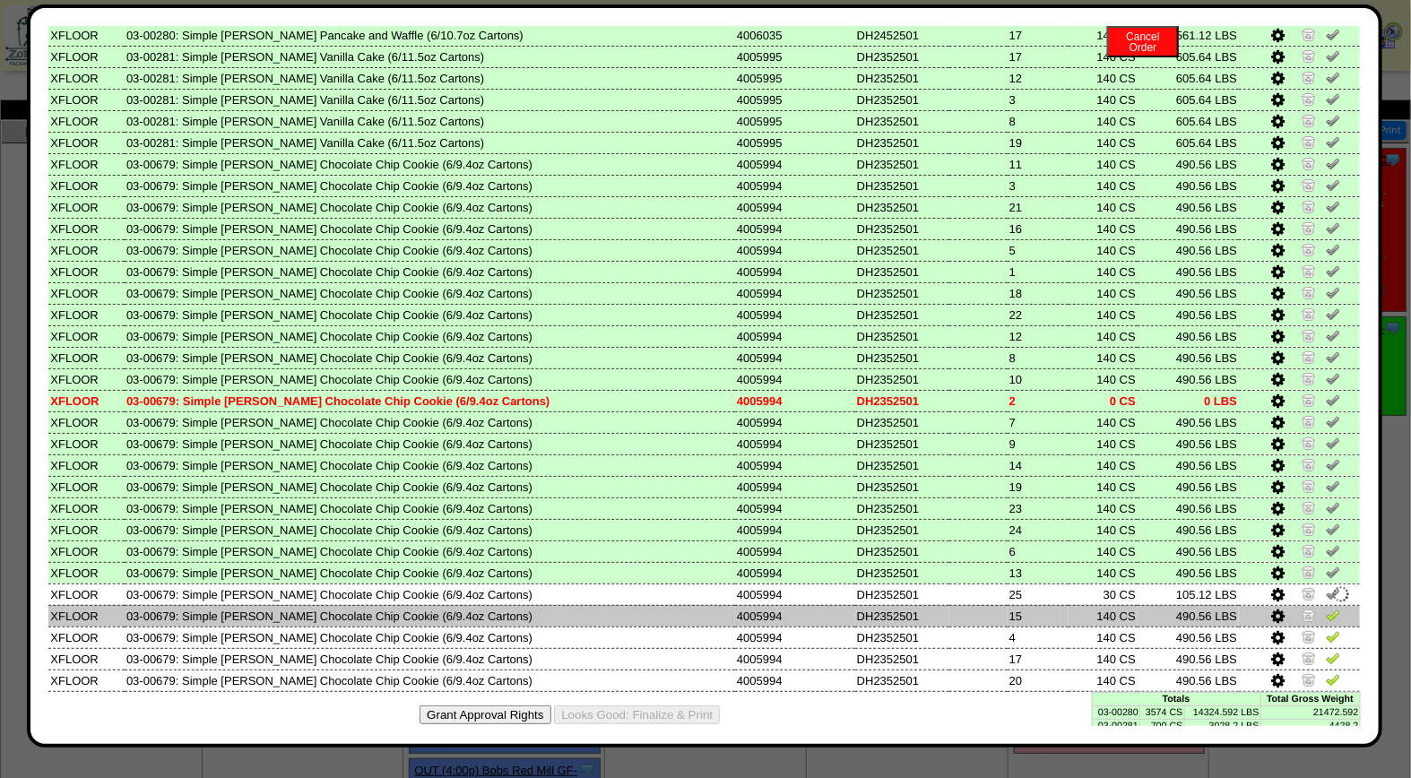
click at [1326, 608] on img at bounding box center [1333, 615] width 14 height 14
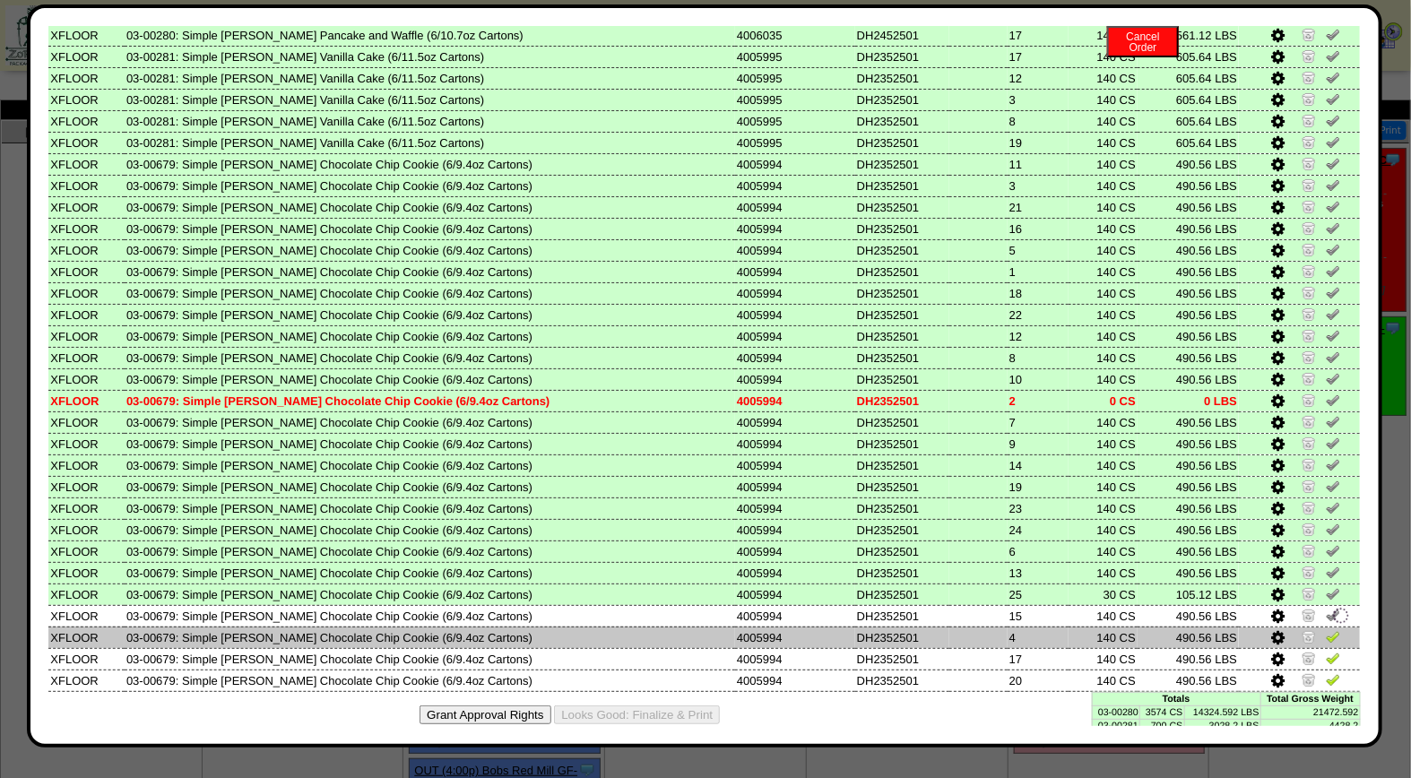
click at [1326, 629] on img at bounding box center [1333, 636] width 14 height 14
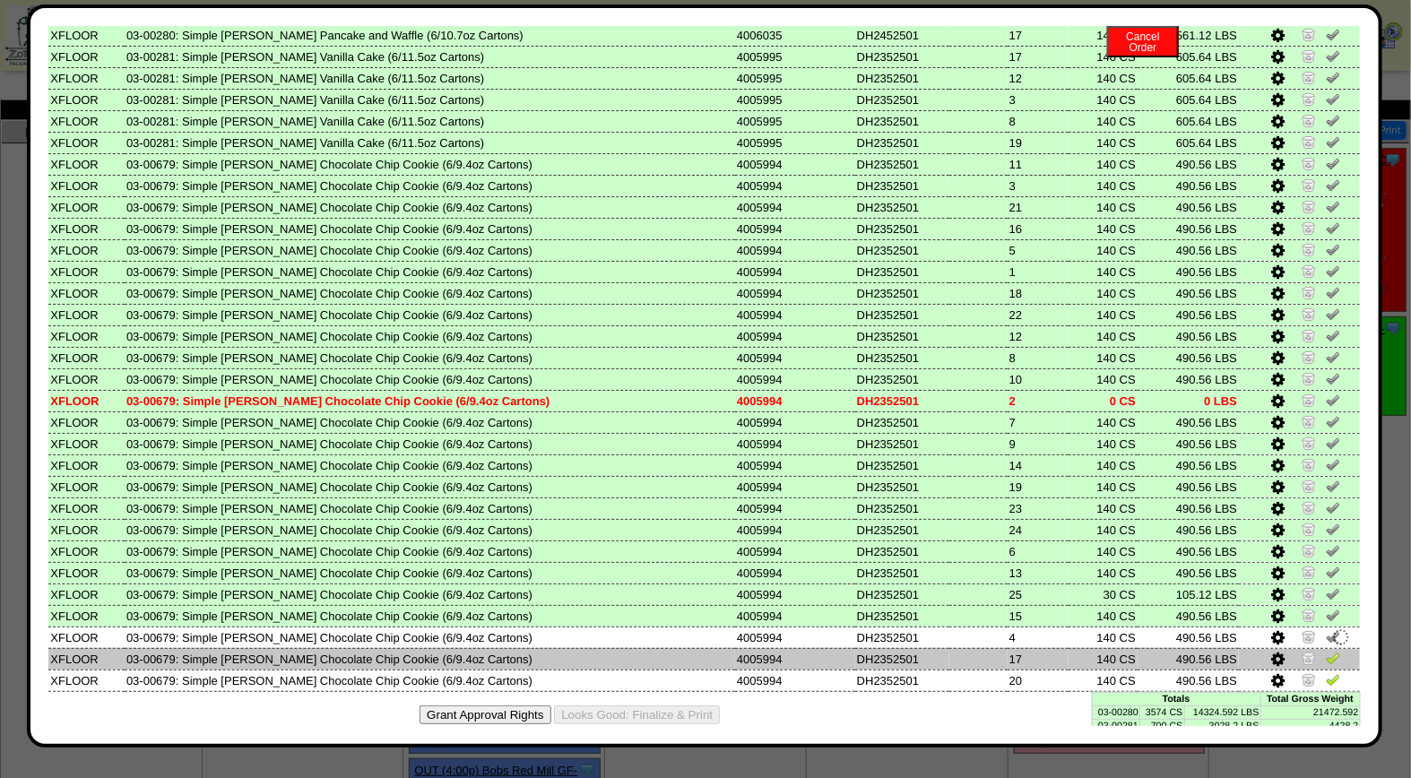
click at [1326, 651] on img at bounding box center [1333, 658] width 14 height 14
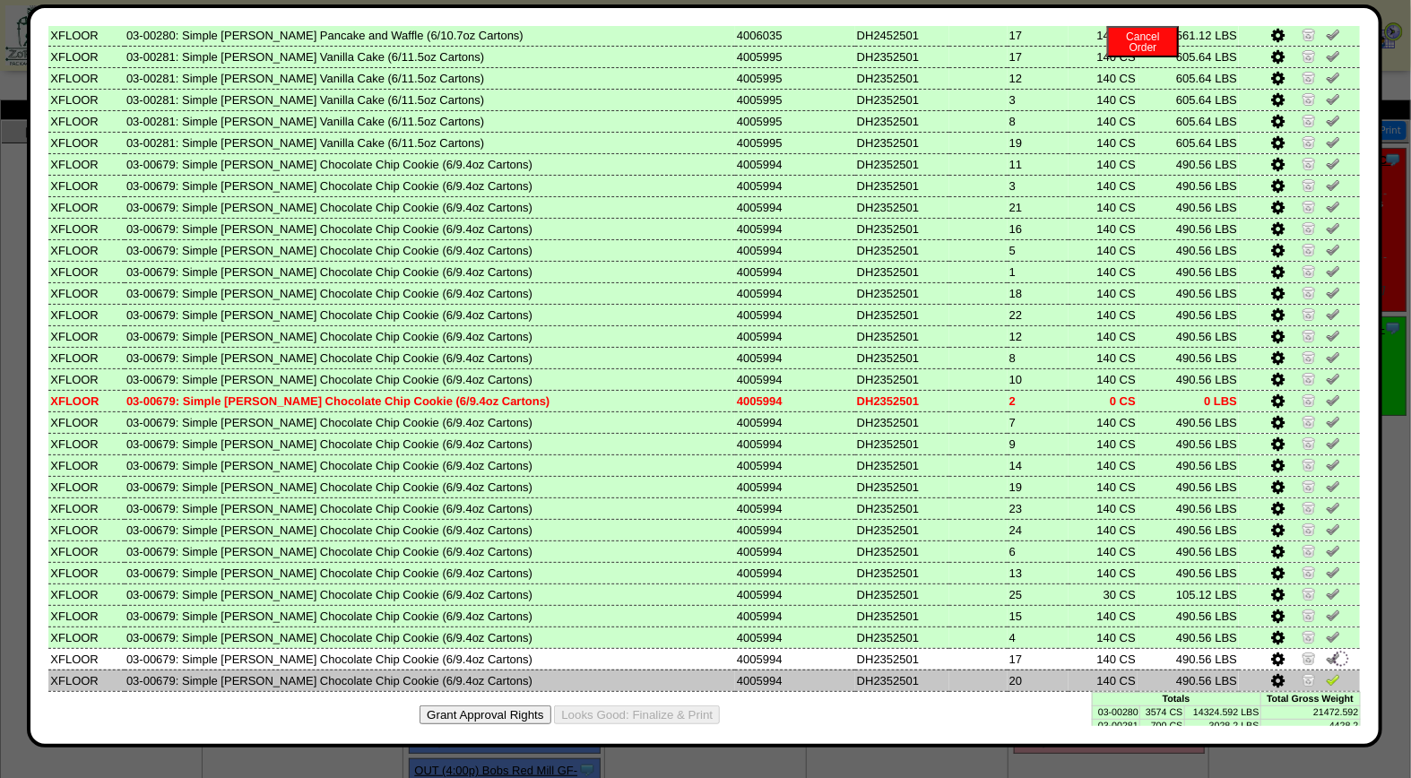
click at [1326, 672] on img at bounding box center [1333, 679] width 14 height 14
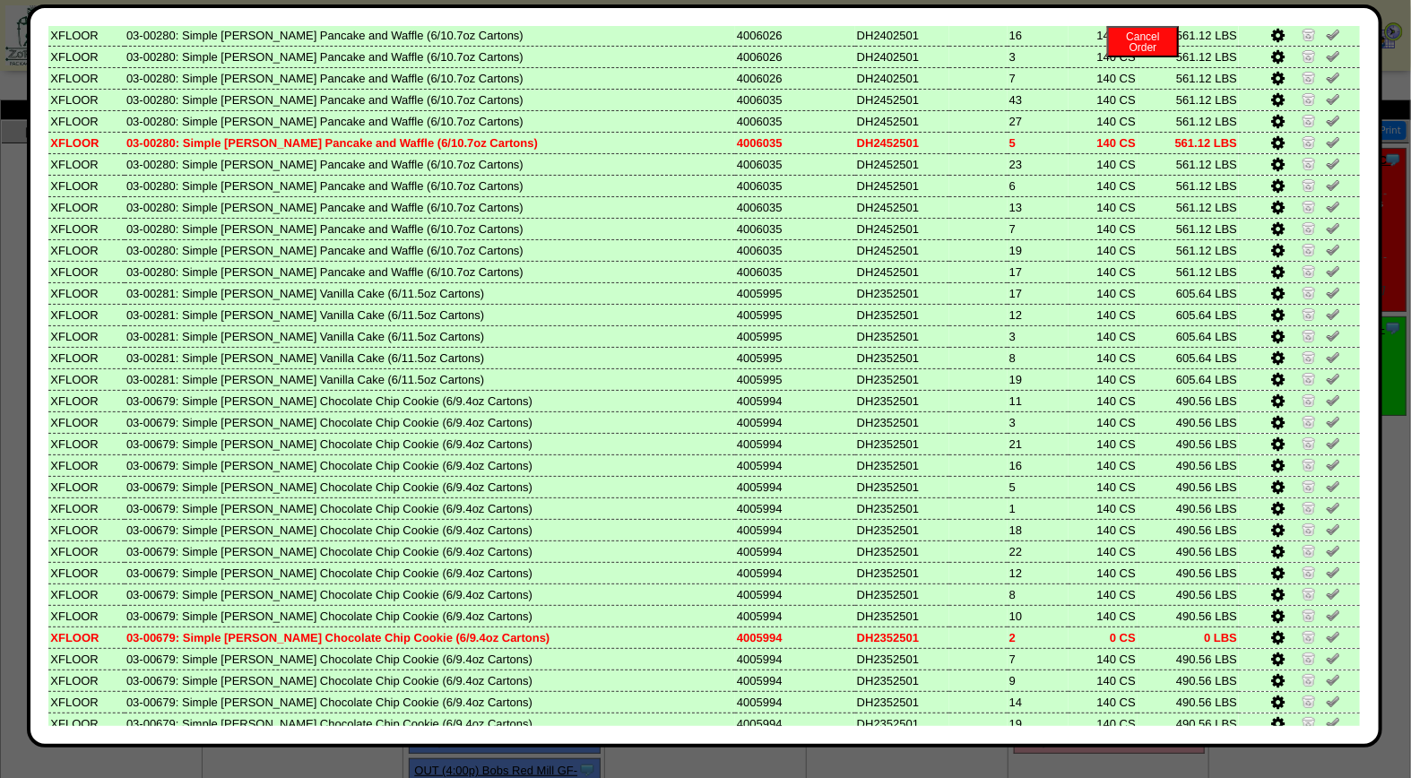
scroll to position [0, 0]
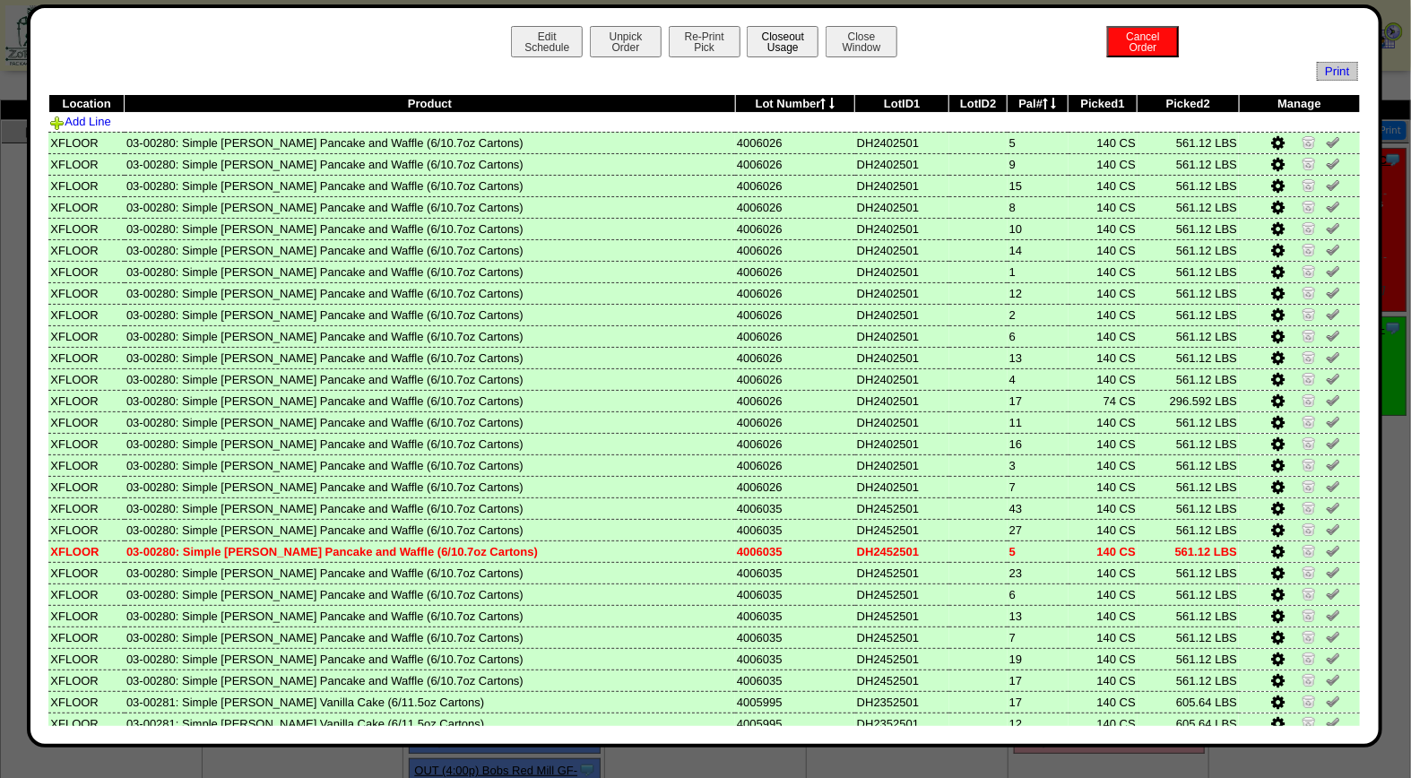
click at [782, 30] on button "Closeout Usage" at bounding box center [783, 41] width 72 height 31
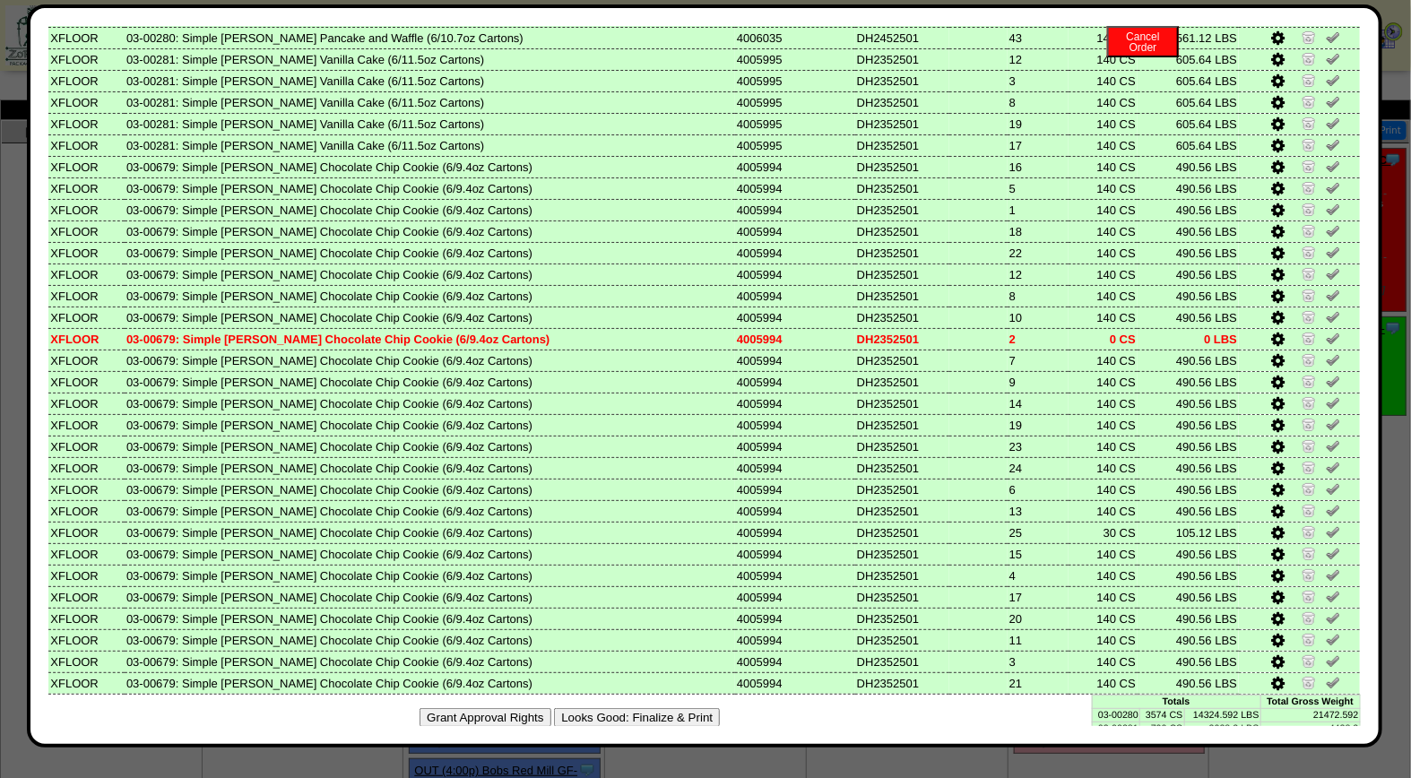
scroll to position [645, 0]
drag, startPoint x: 601, startPoint y: 687, endPoint x: 813, endPoint y: 164, distance: 564.1
click at [601, 705] on button "Looks Good: Finalize & Print" at bounding box center [637, 714] width 166 height 19
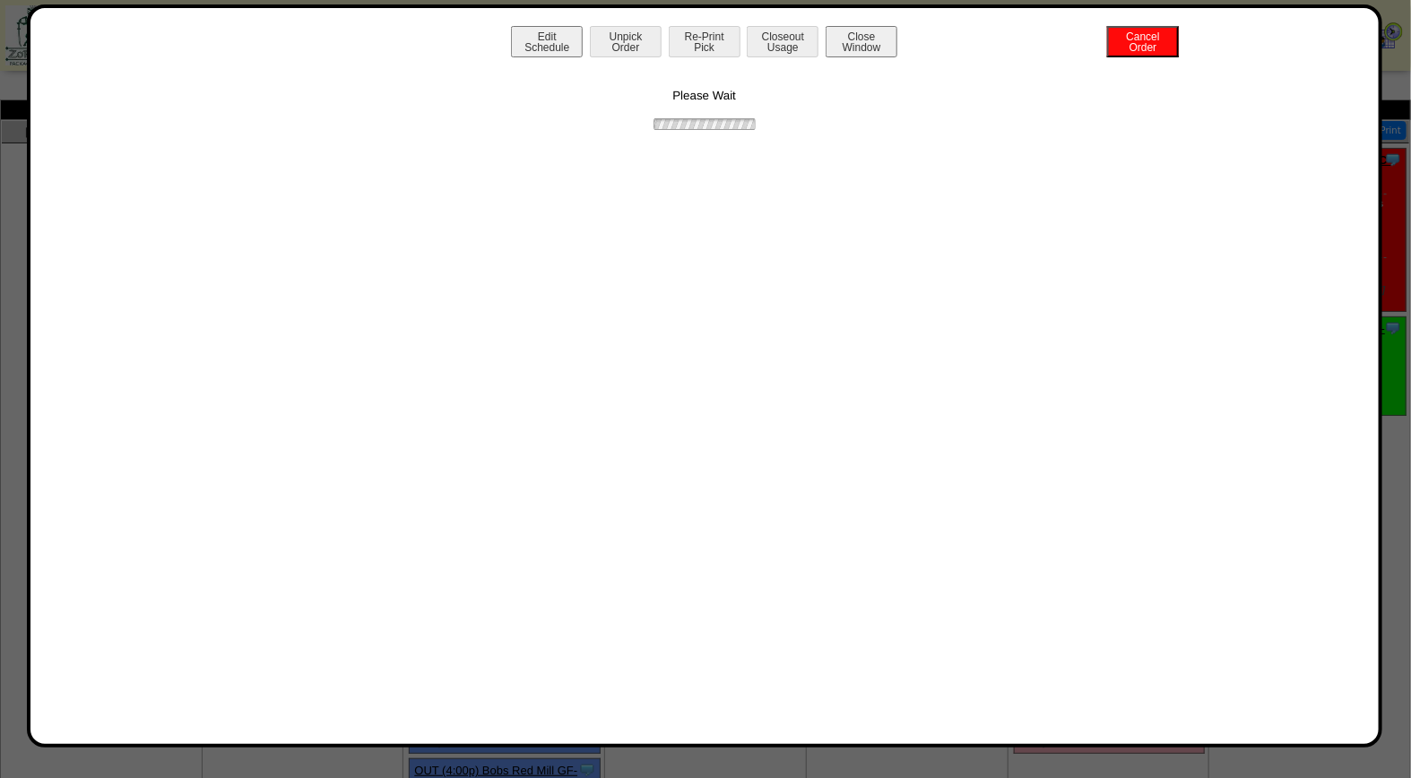
scroll to position [0, 0]
click at [708, 48] on button "Print BOL" at bounding box center [705, 41] width 72 height 31
